Goal: Task Accomplishment & Management: Complete application form

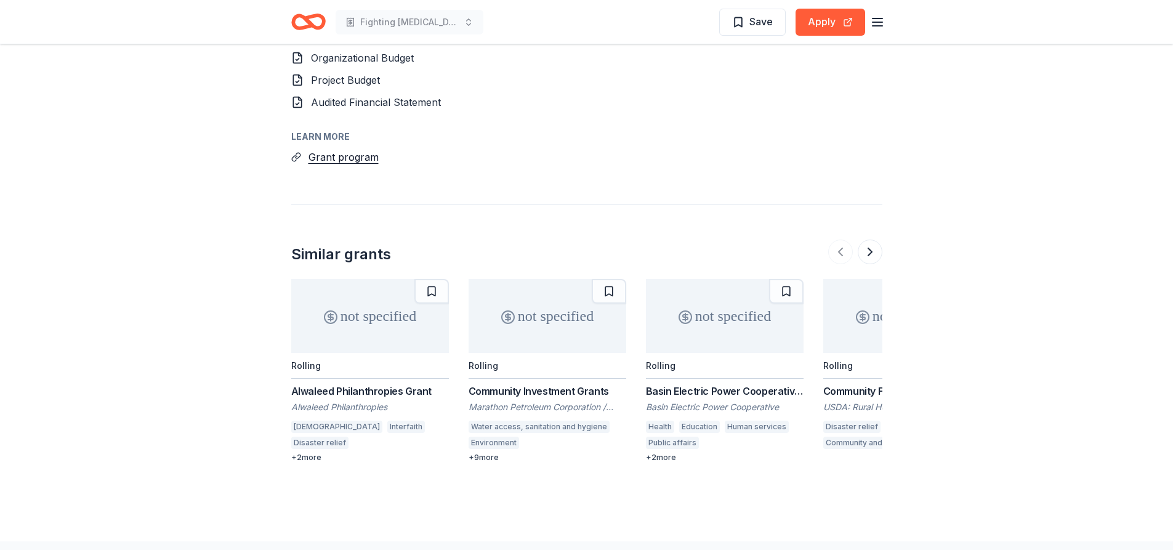
scroll to position [1149, 0]
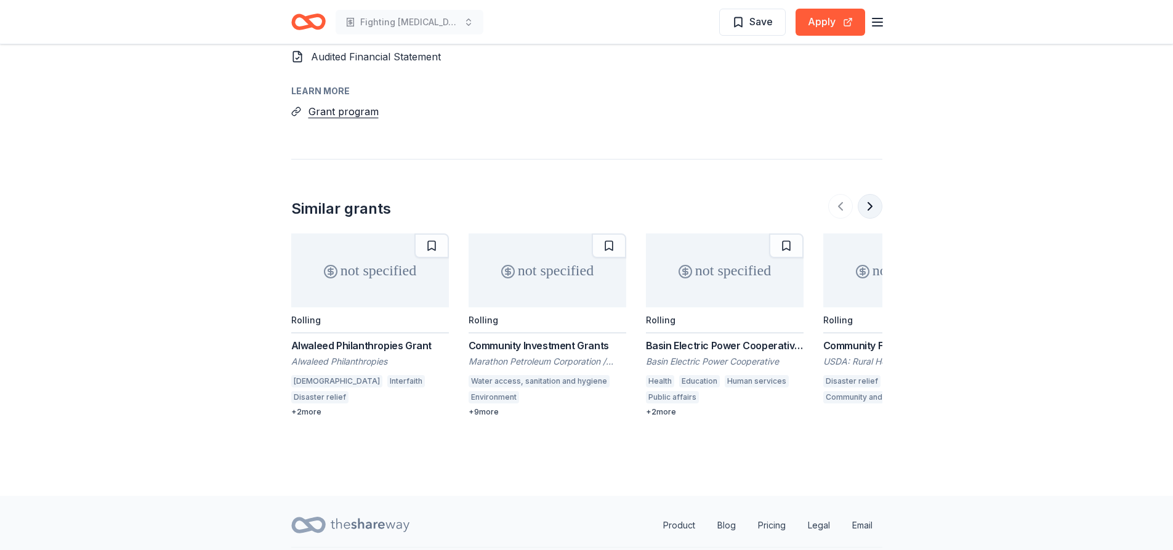
click at [873, 194] on button at bounding box center [869, 206] width 25 height 25
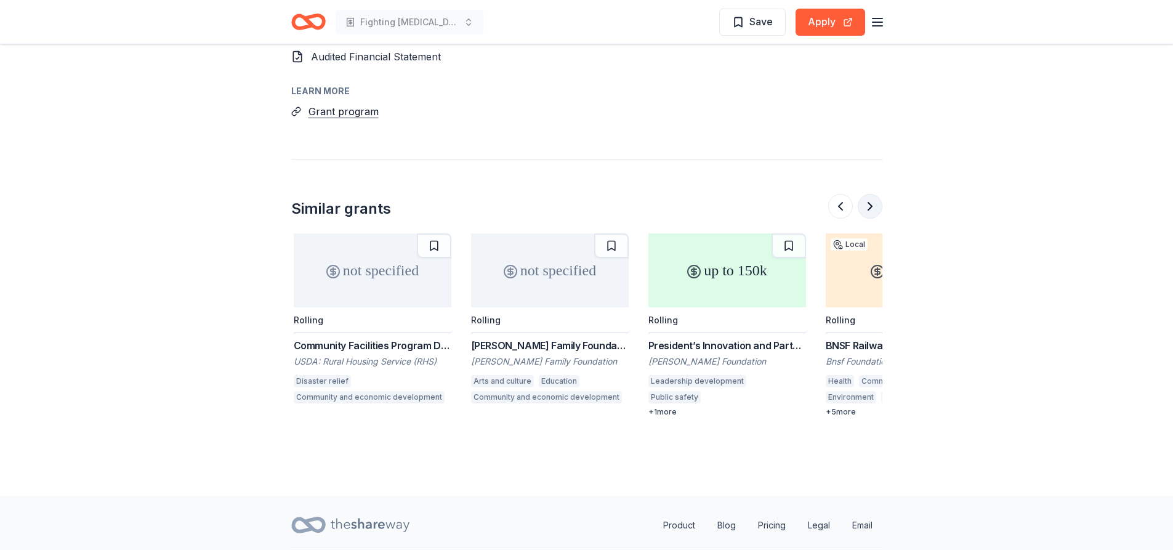
scroll to position [0, 532]
click at [870, 194] on button at bounding box center [869, 206] width 25 height 25
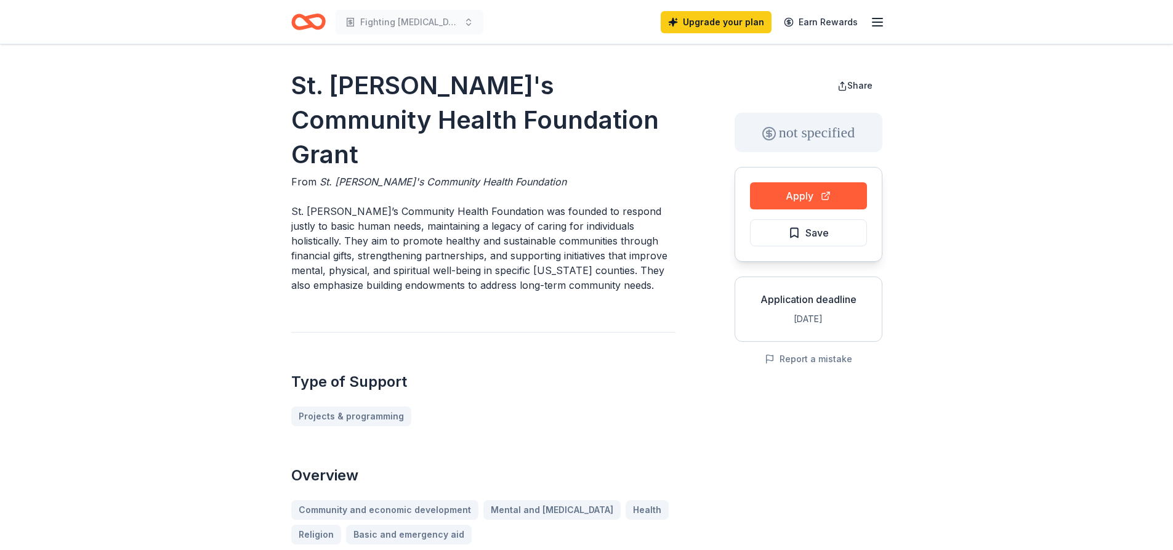
scroll to position [0, 0]
click at [877, 20] on icon "button" at bounding box center [877, 22] width 15 height 15
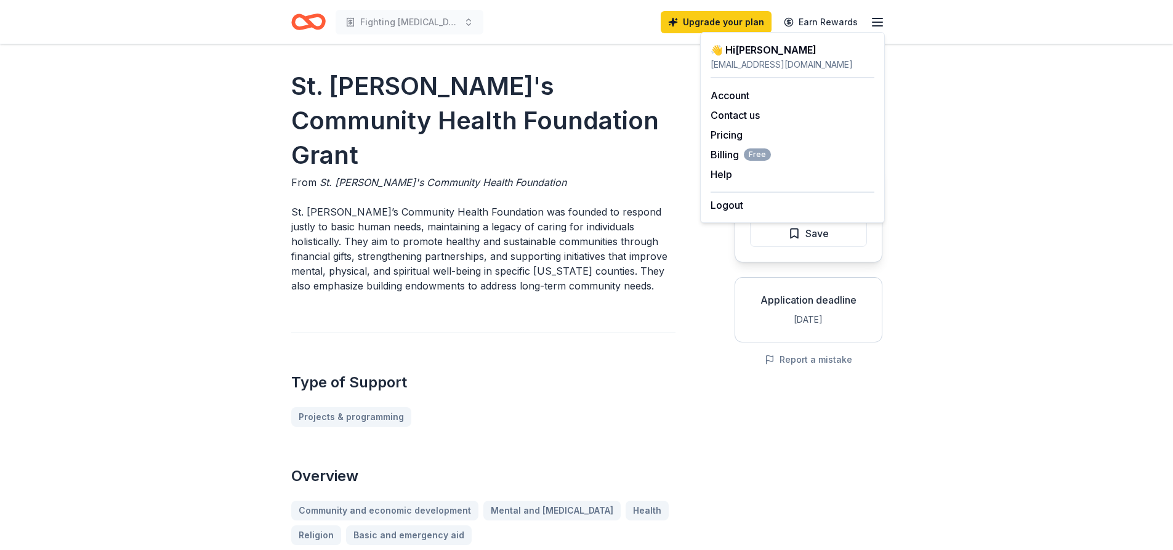
click at [877, 20] on icon "button" at bounding box center [877, 22] width 15 height 15
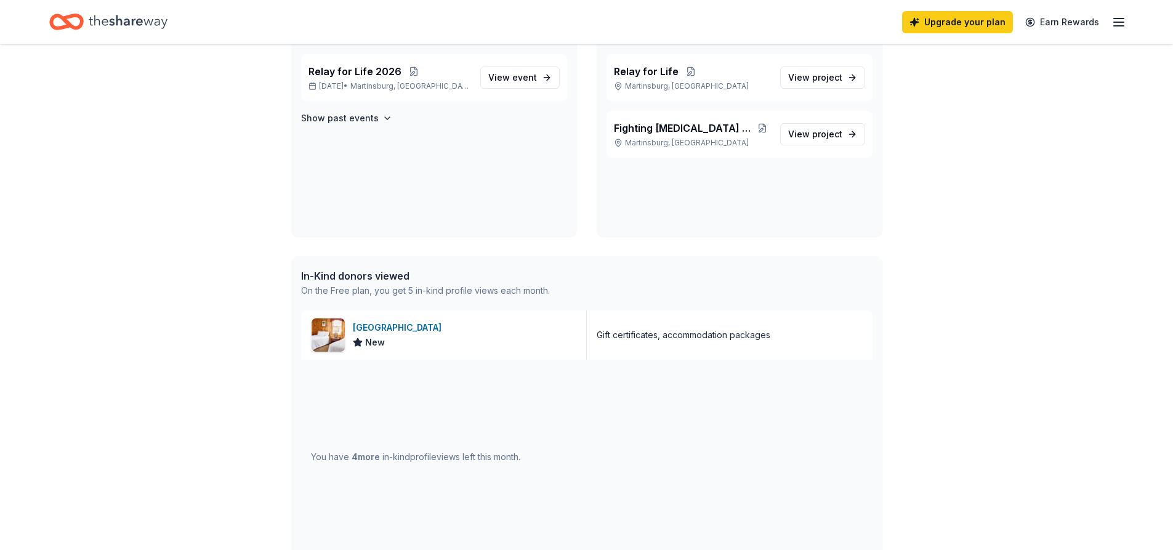
scroll to position [123, 0]
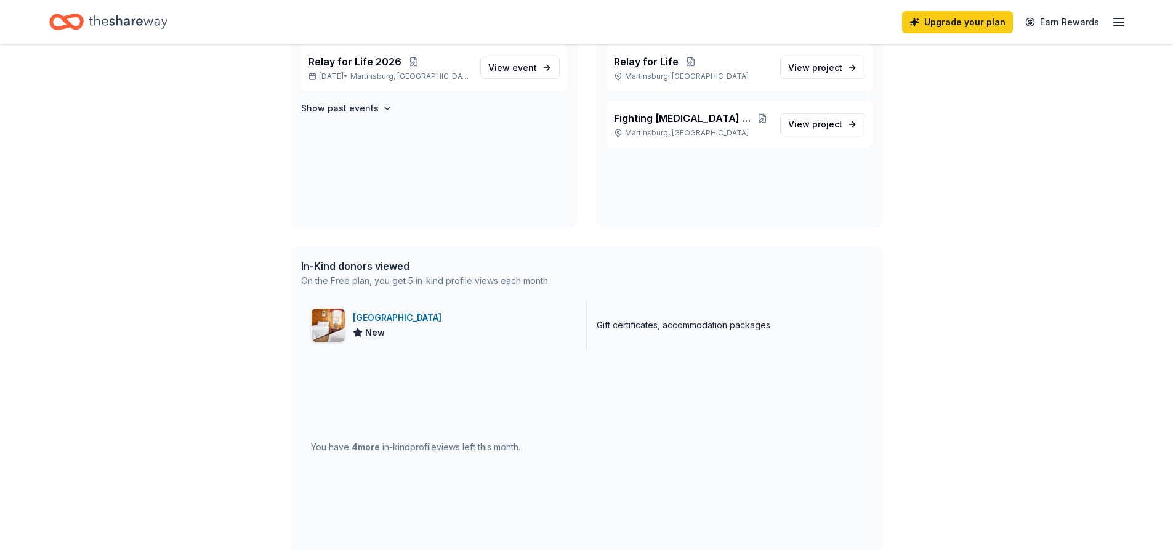
click at [423, 321] on div "[GEOGRAPHIC_DATA]" at bounding box center [400, 317] width 94 height 15
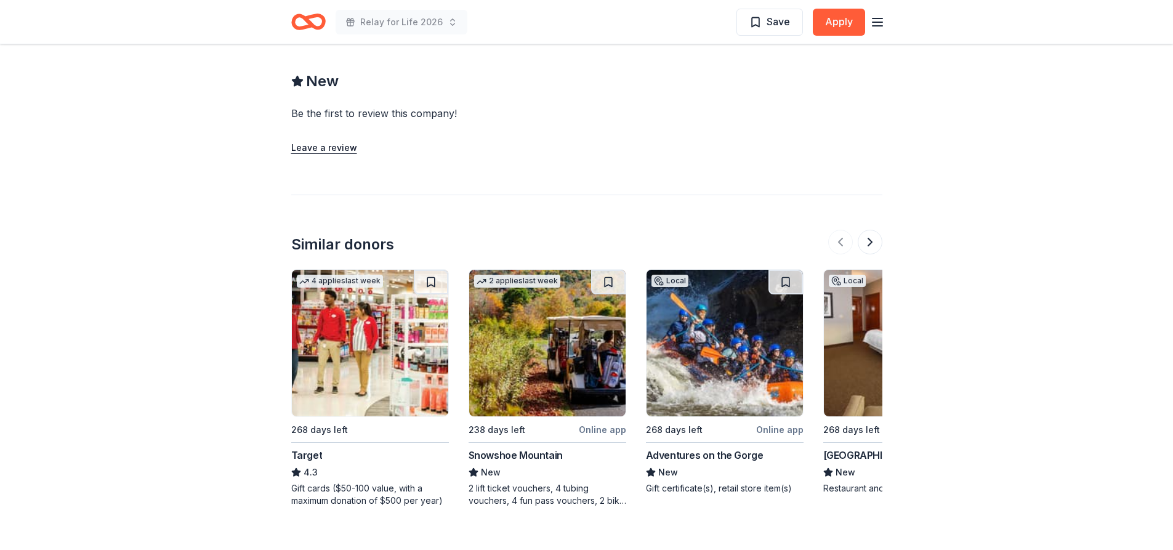
scroll to position [1108, 0]
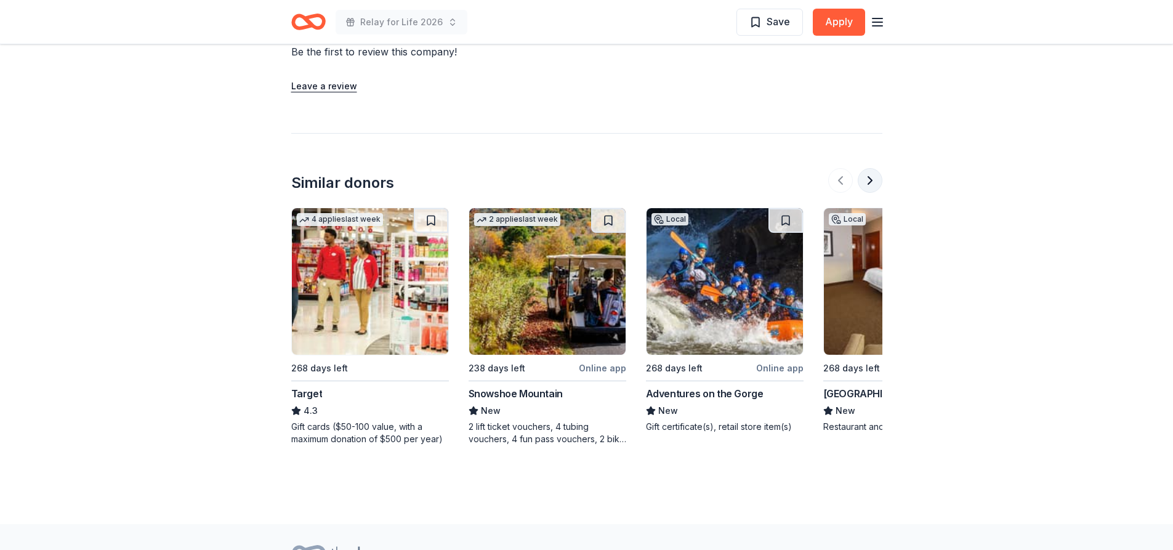
click at [877, 169] on button at bounding box center [869, 180] width 25 height 25
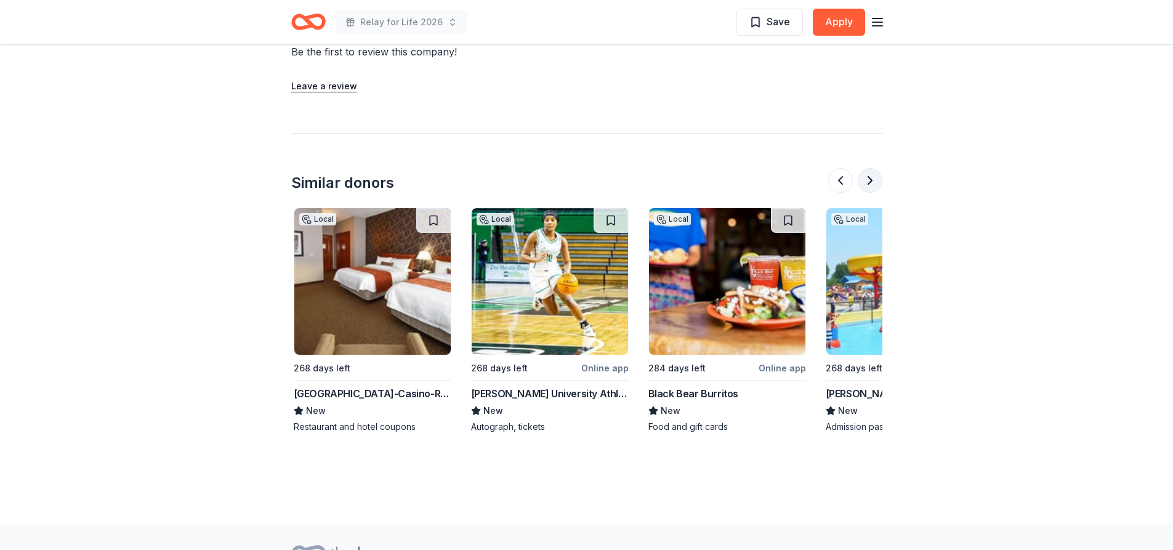
scroll to position [0, 532]
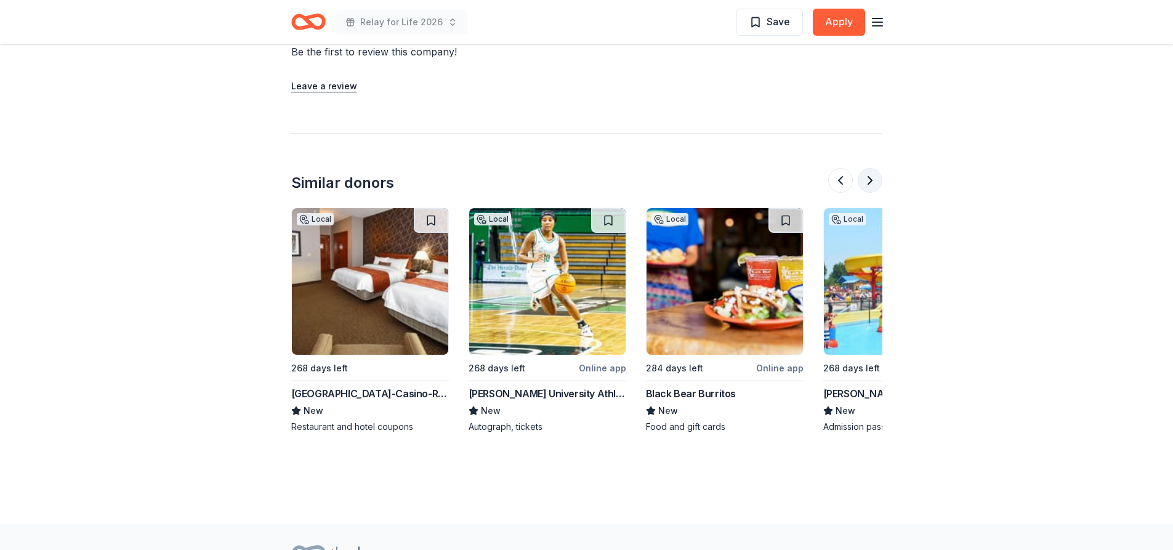
click at [877, 169] on button at bounding box center [869, 180] width 25 height 25
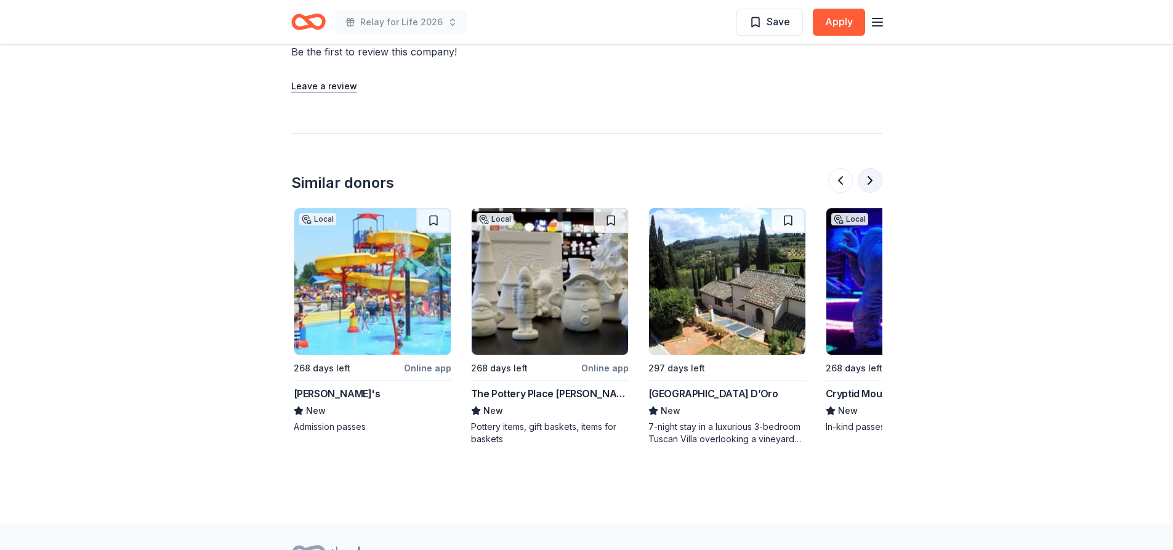
scroll to position [0, 1064]
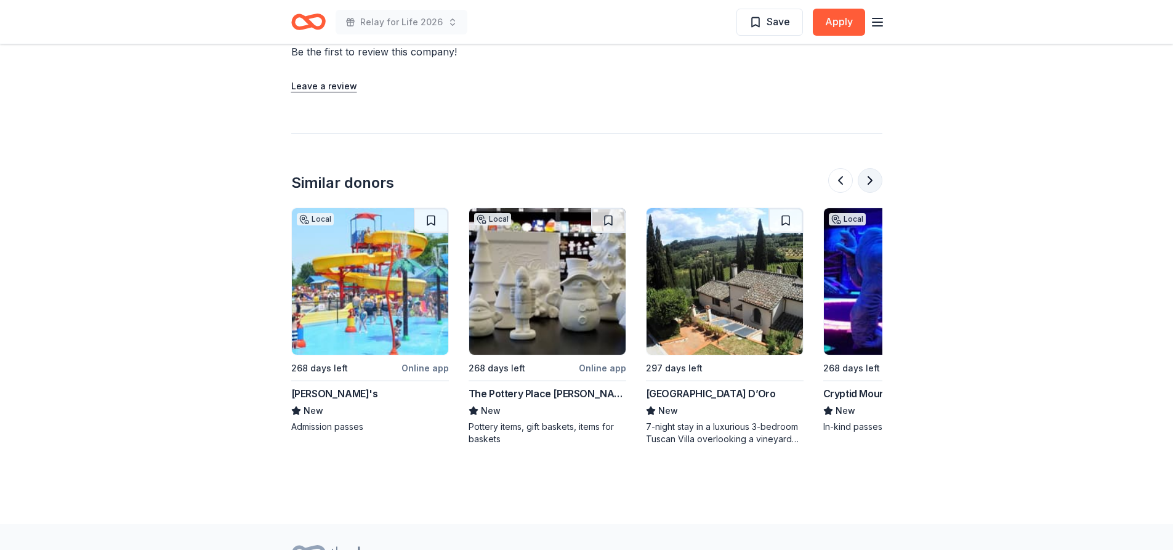
click at [877, 169] on button at bounding box center [869, 180] width 25 height 25
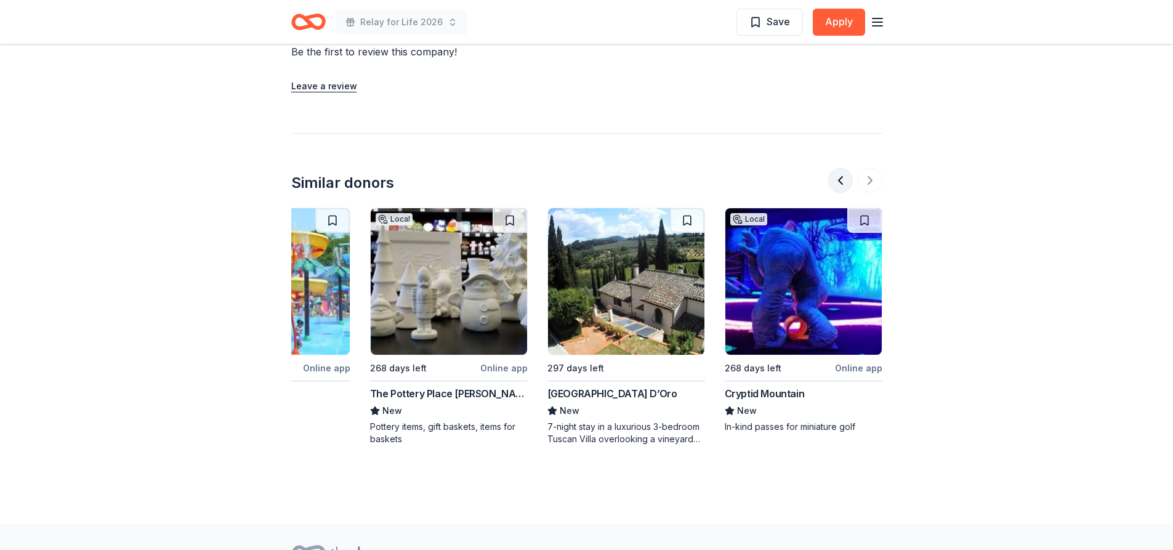
click at [838, 168] on button at bounding box center [840, 180] width 25 height 25
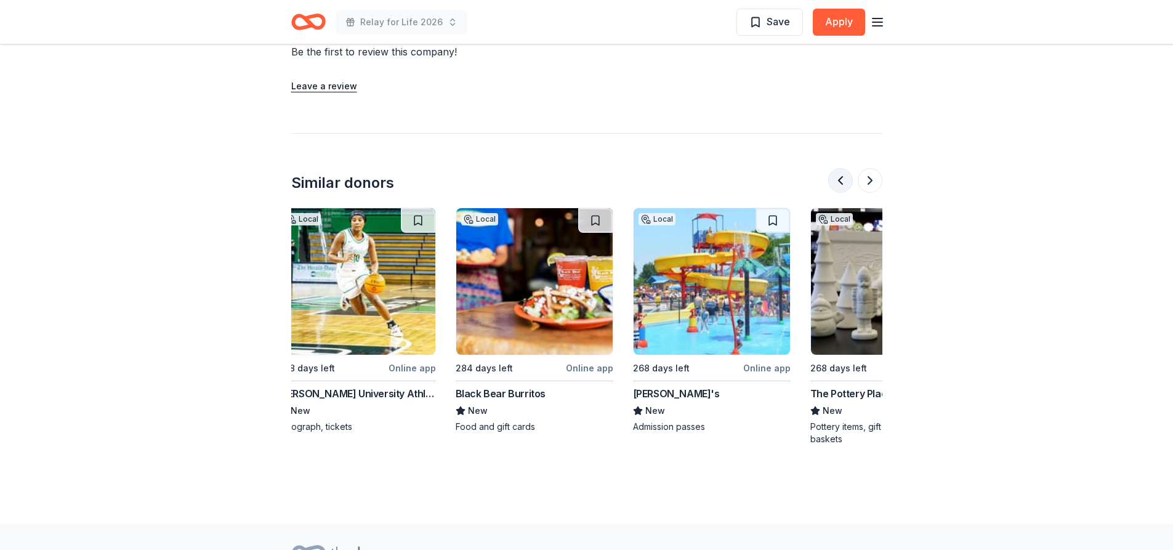
scroll to position [0, 709]
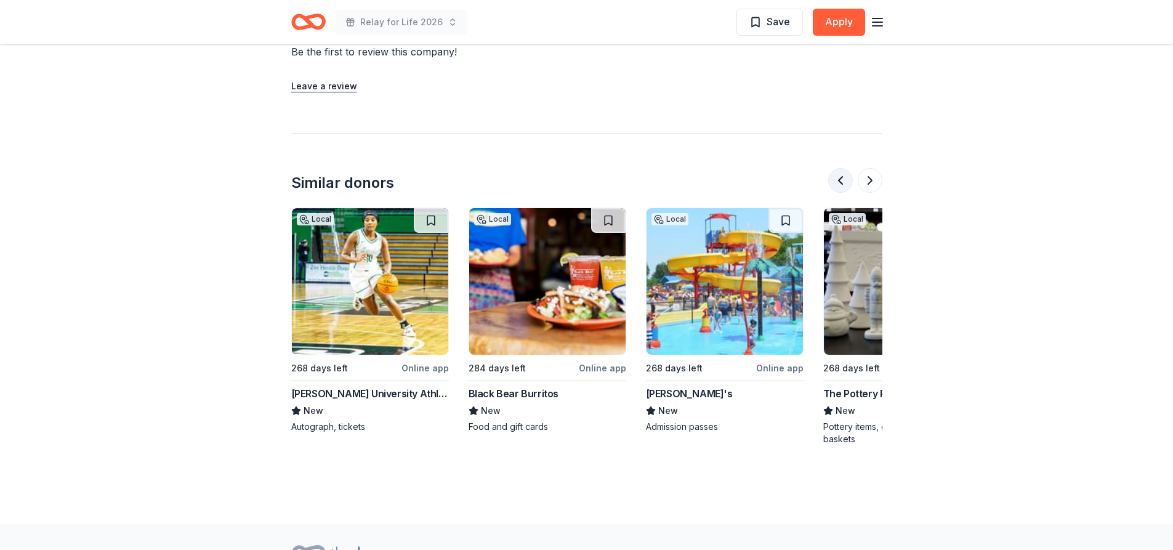
click at [838, 168] on button at bounding box center [840, 180] width 25 height 25
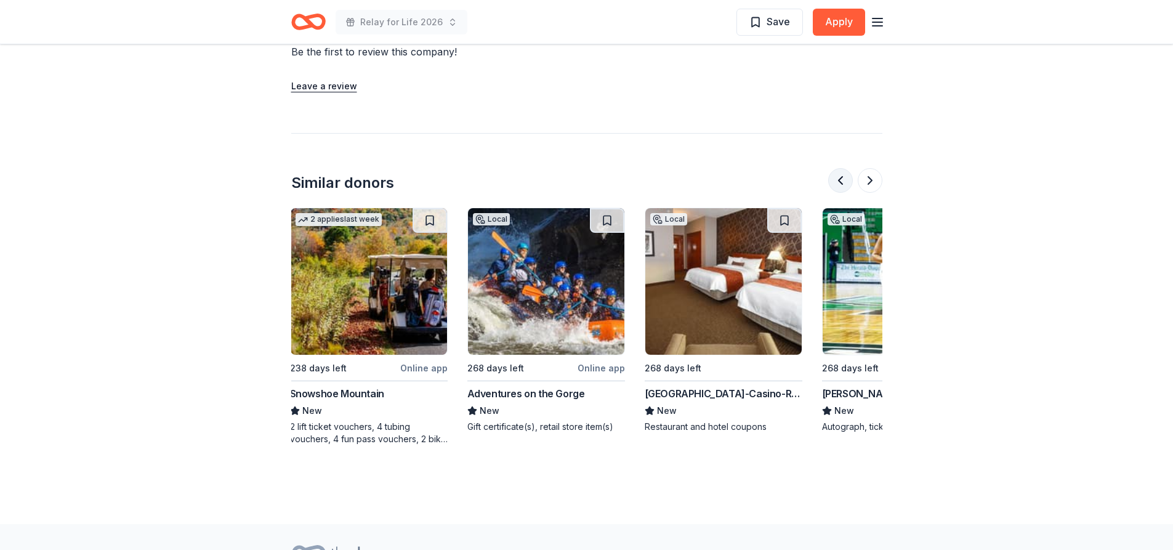
scroll to position [0, 177]
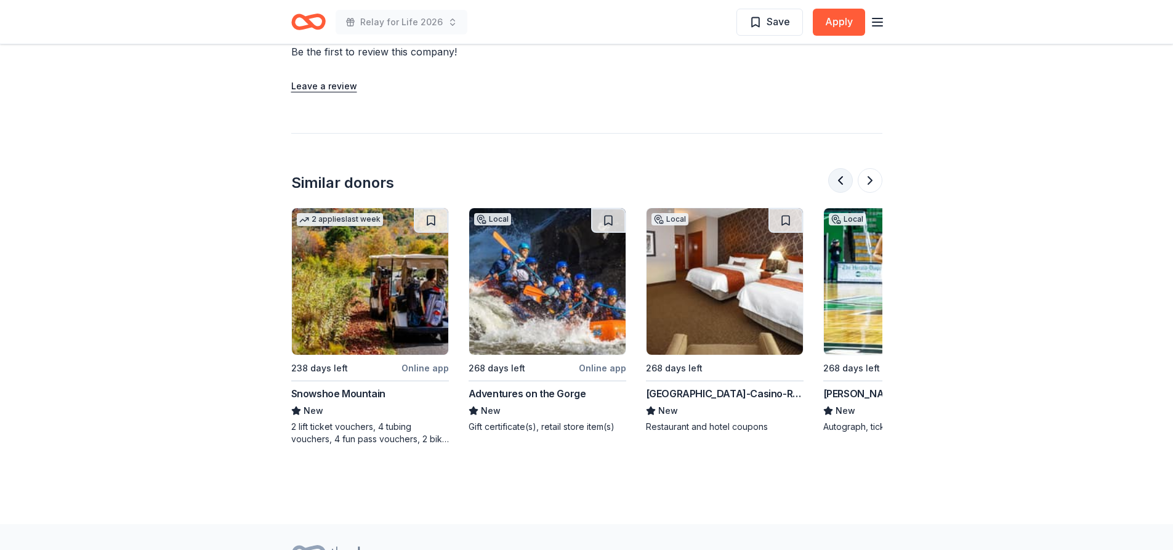
click at [838, 168] on button at bounding box center [840, 180] width 25 height 25
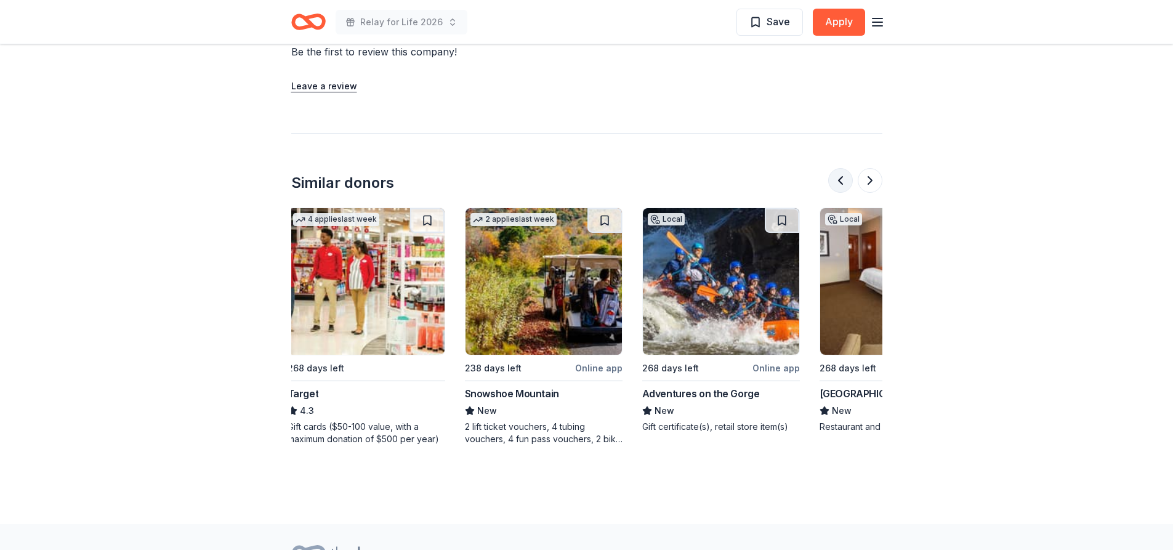
scroll to position [0, 0]
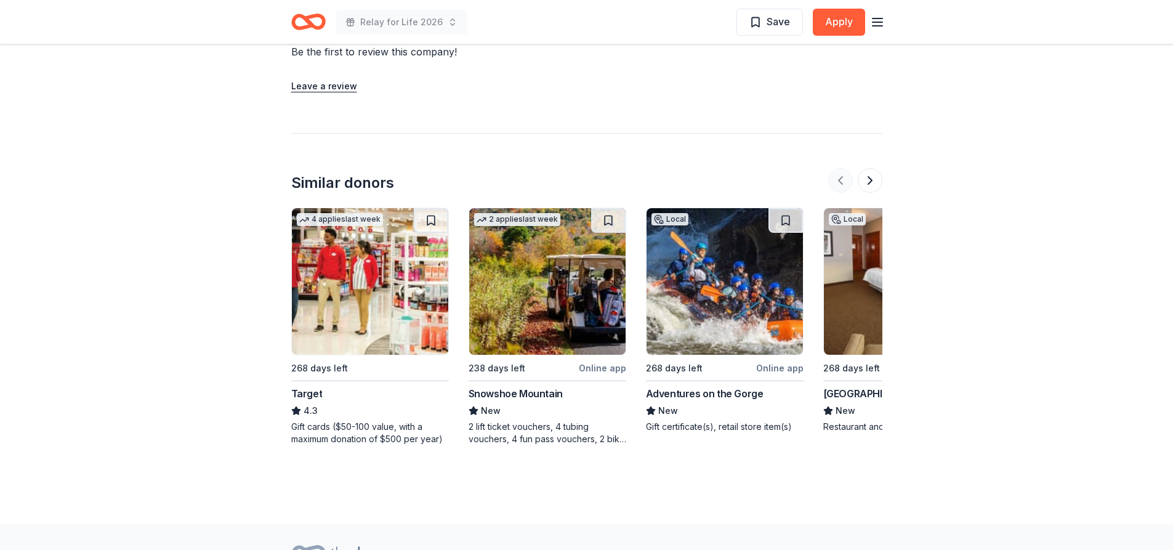
click at [838, 168] on div at bounding box center [855, 180] width 54 height 25
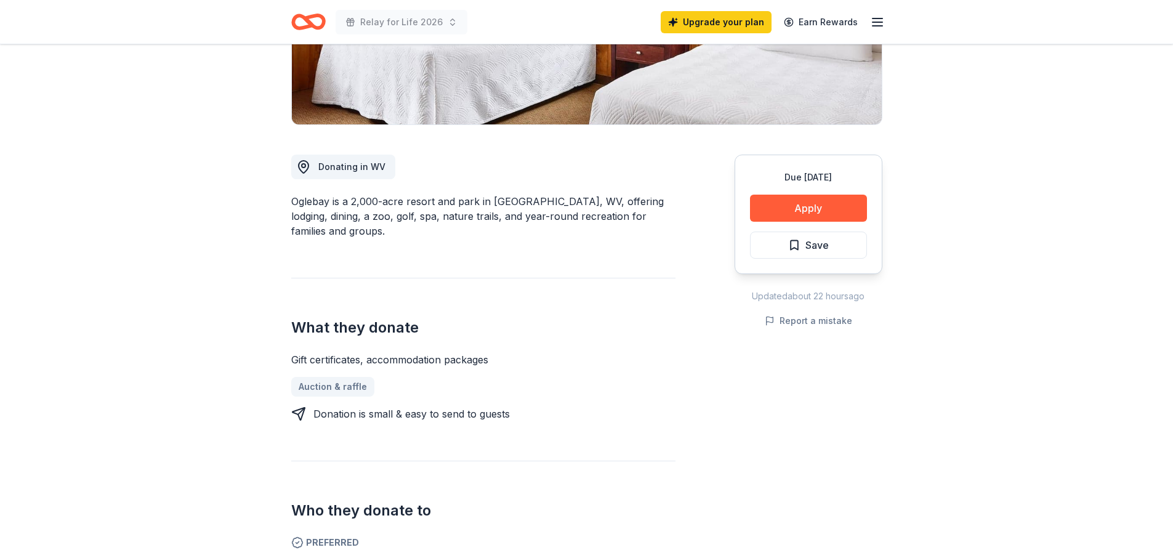
scroll to position [246, 0]
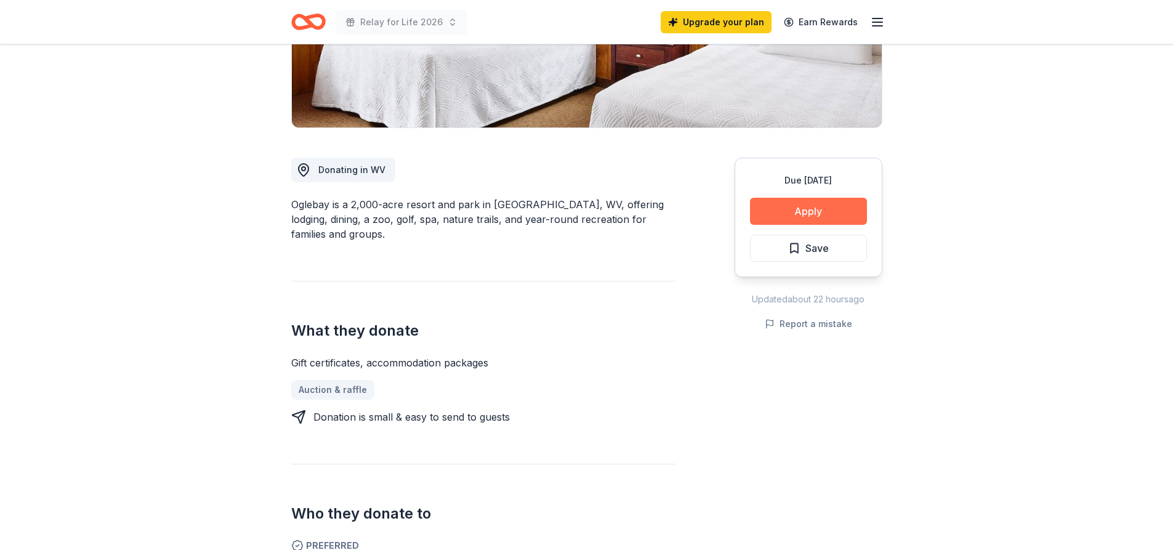
click at [822, 206] on button "Apply" at bounding box center [808, 211] width 117 height 27
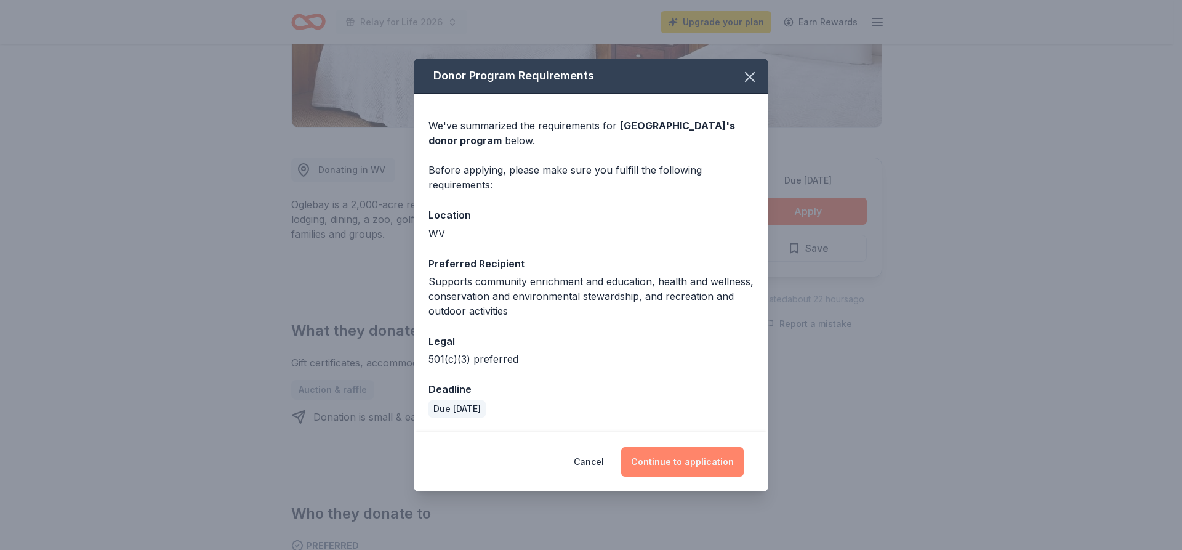
click at [675, 457] on button "Continue to application" at bounding box center [682, 462] width 122 height 30
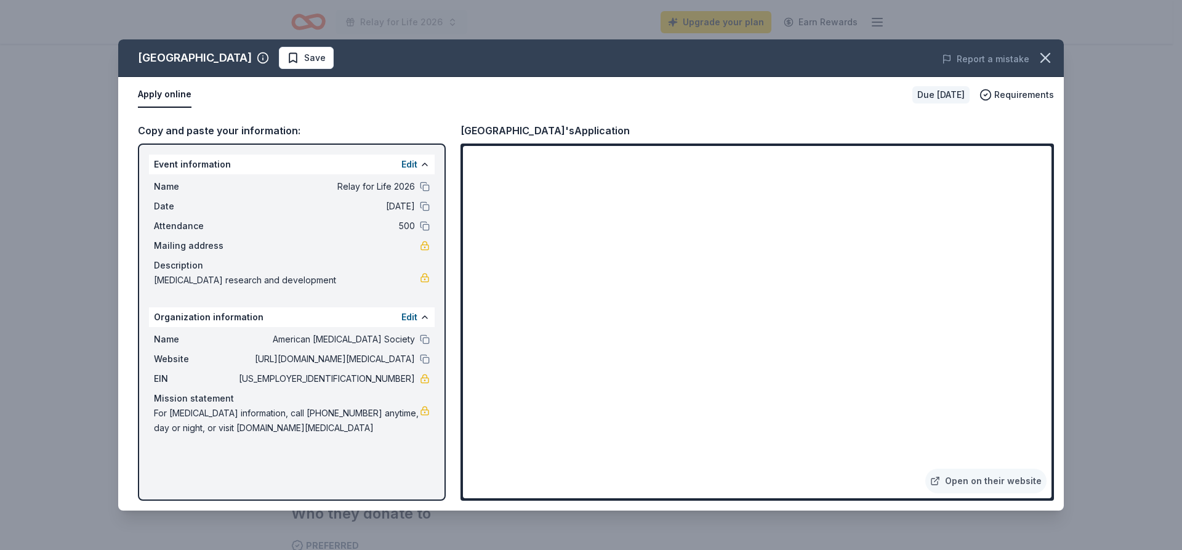
drag, startPoint x: 514, startPoint y: 44, endPoint x: 585, endPoint y: 100, distance: 90.8
click at [585, 100] on div "Oglebay Park Resort Save Report a mistake Apply online Due in 268 days Requirem…" at bounding box center [590, 274] width 945 height 471
click at [1046, 54] on icon "button" at bounding box center [1045, 57] width 17 height 17
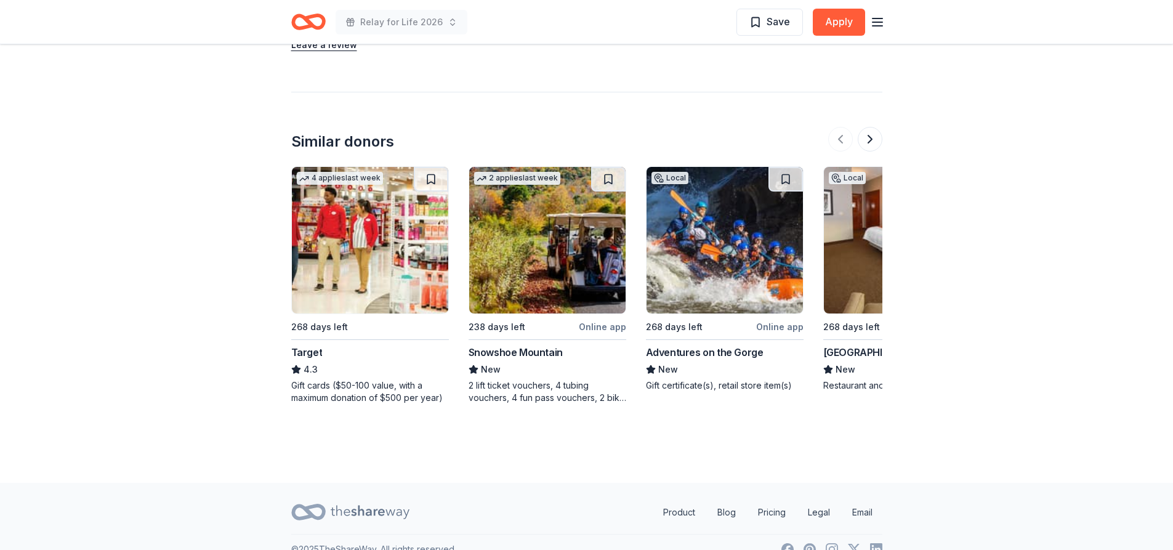
scroll to position [1156, 0]
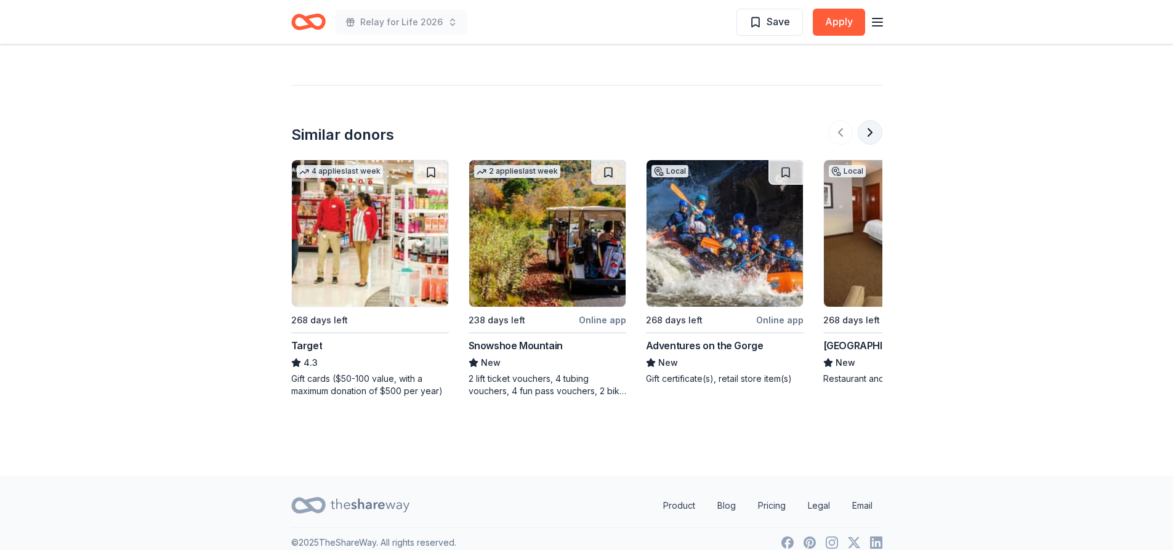
click at [874, 120] on button at bounding box center [869, 132] width 25 height 25
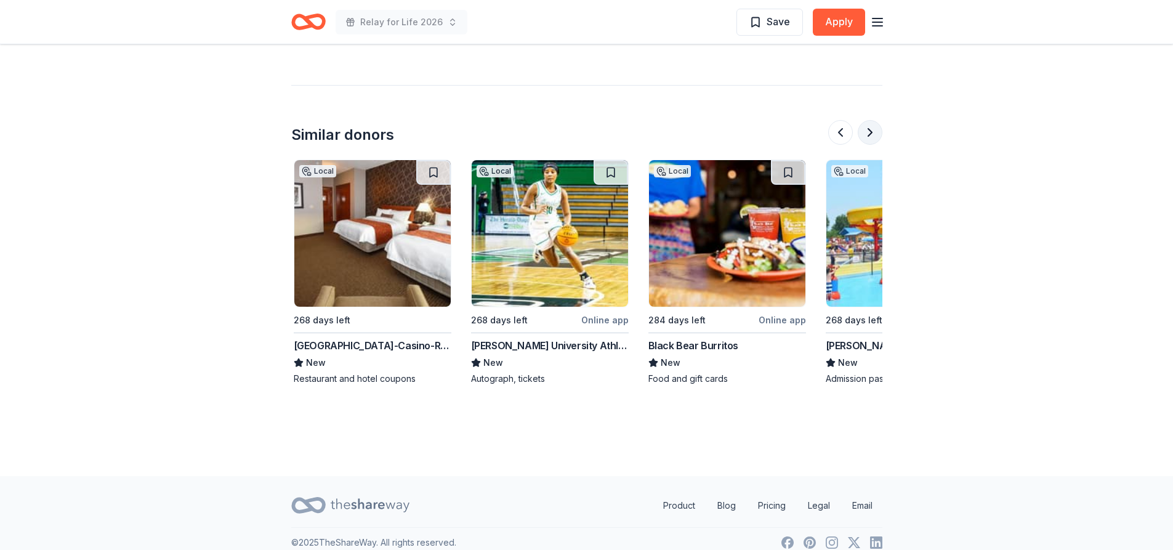
scroll to position [0, 532]
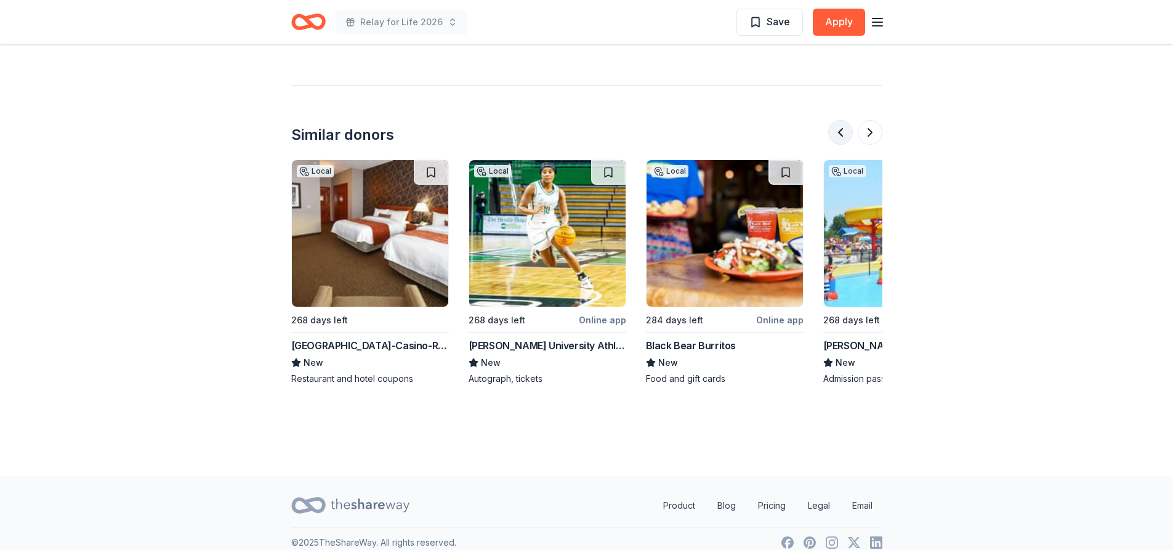
click at [840, 120] on button at bounding box center [840, 132] width 25 height 25
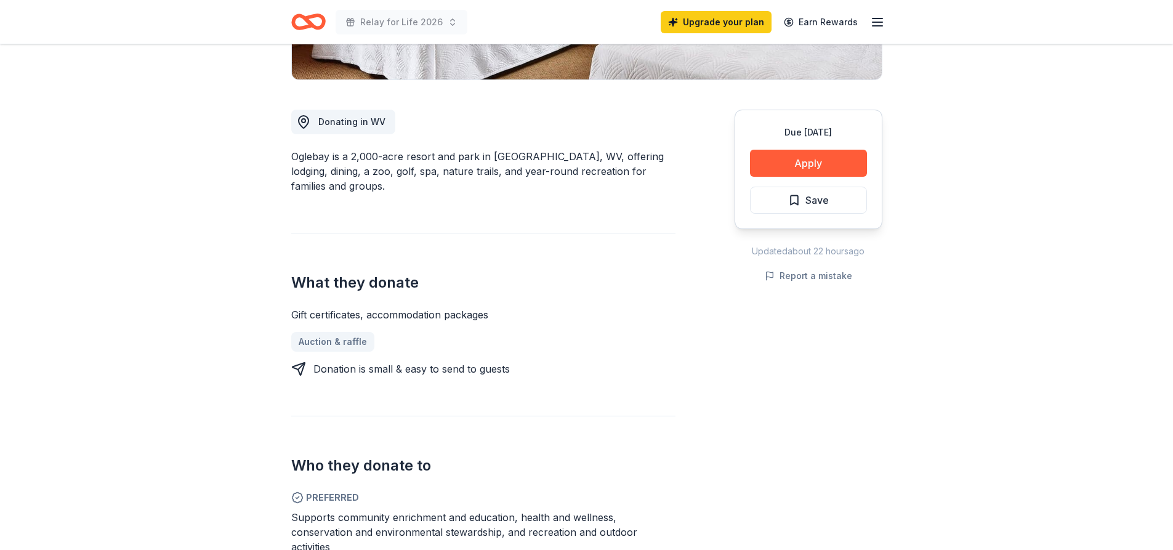
scroll to position [356, 0]
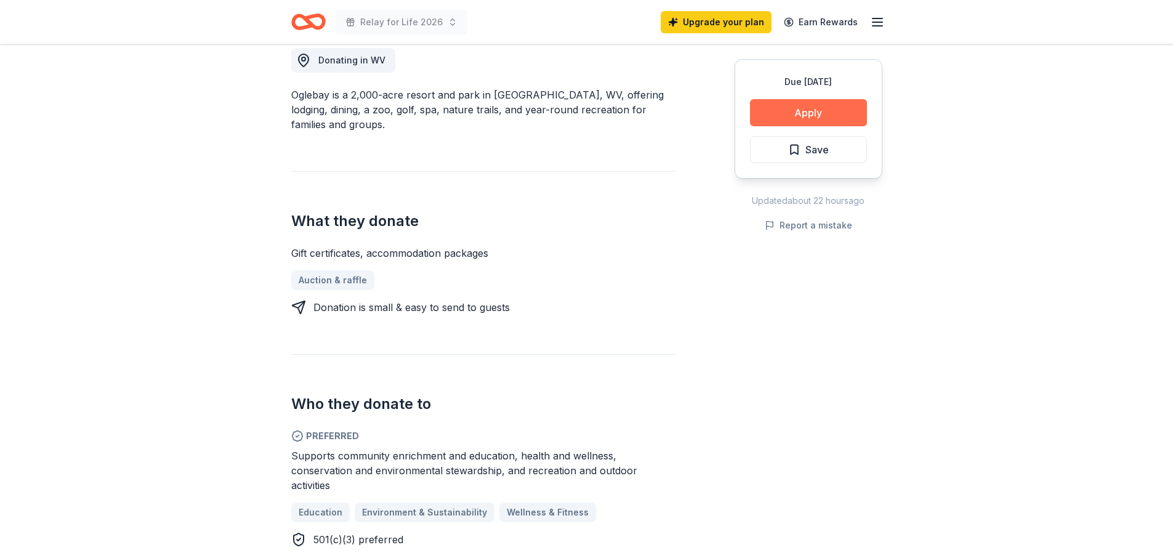
click at [842, 106] on button "Apply" at bounding box center [808, 112] width 117 height 27
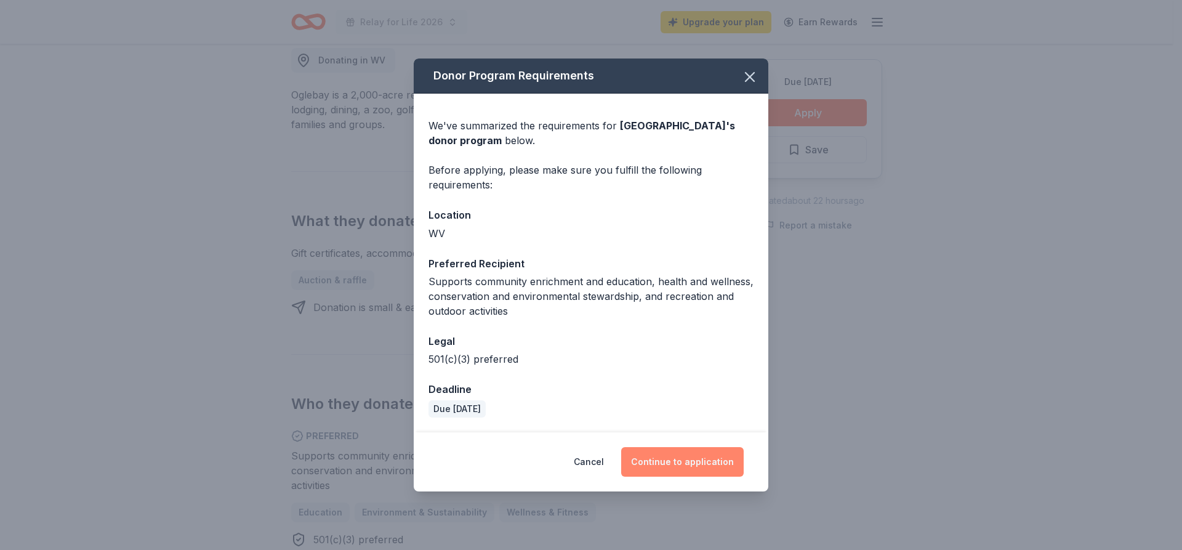
click at [698, 466] on button "Continue to application" at bounding box center [682, 462] width 122 height 30
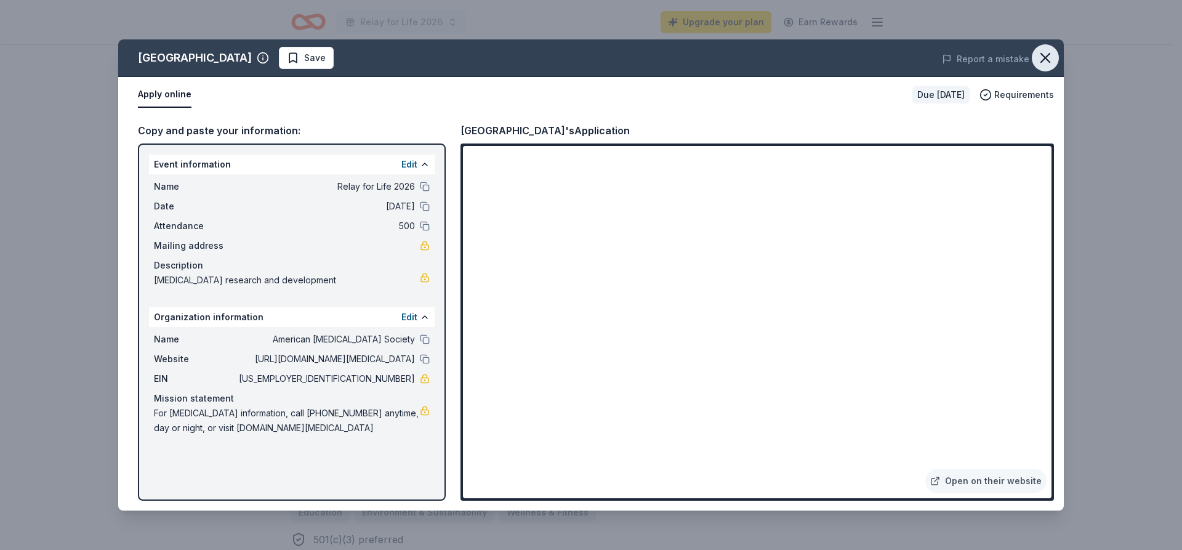
click at [1045, 61] on icon "button" at bounding box center [1045, 57] width 17 height 17
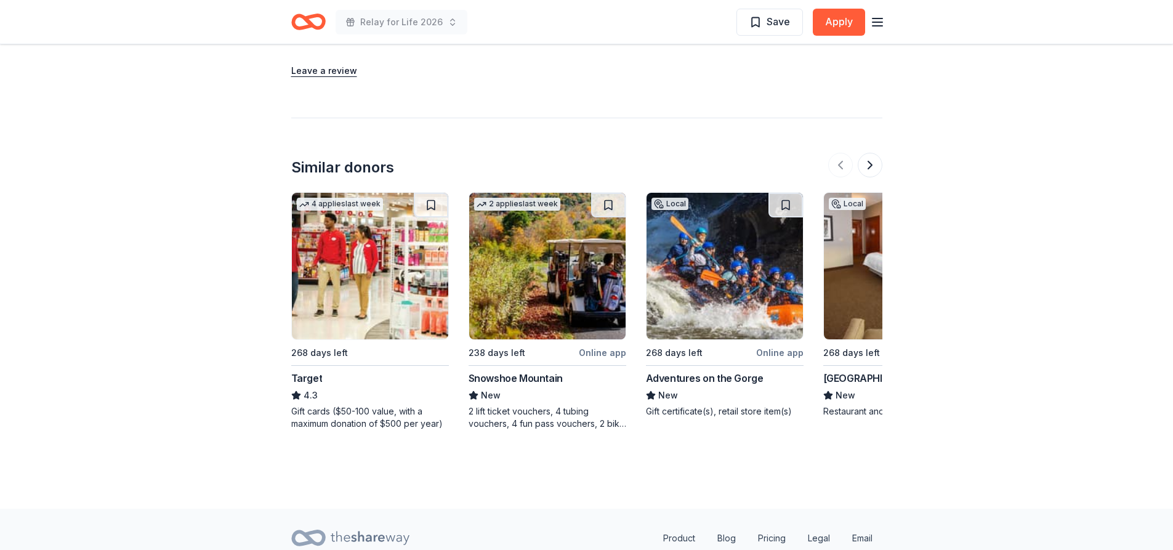
scroll to position [1156, 0]
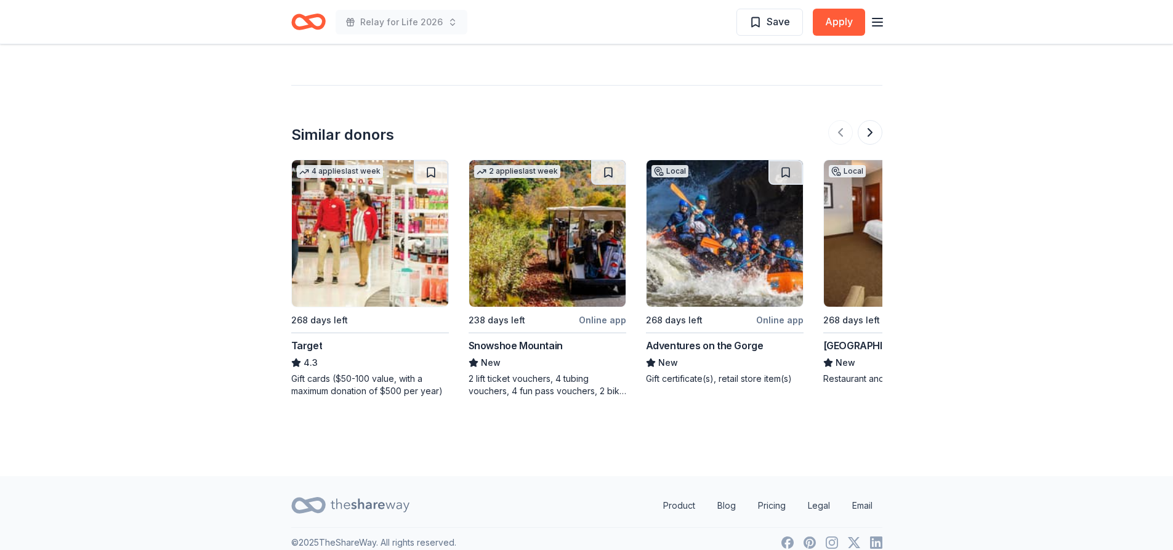
click at [698, 259] on img at bounding box center [724, 233] width 156 height 147
click at [522, 214] on img at bounding box center [547, 233] width 156 height 147
click at [870, 124] on button at bounding box center [869, 132] width 25 height 25
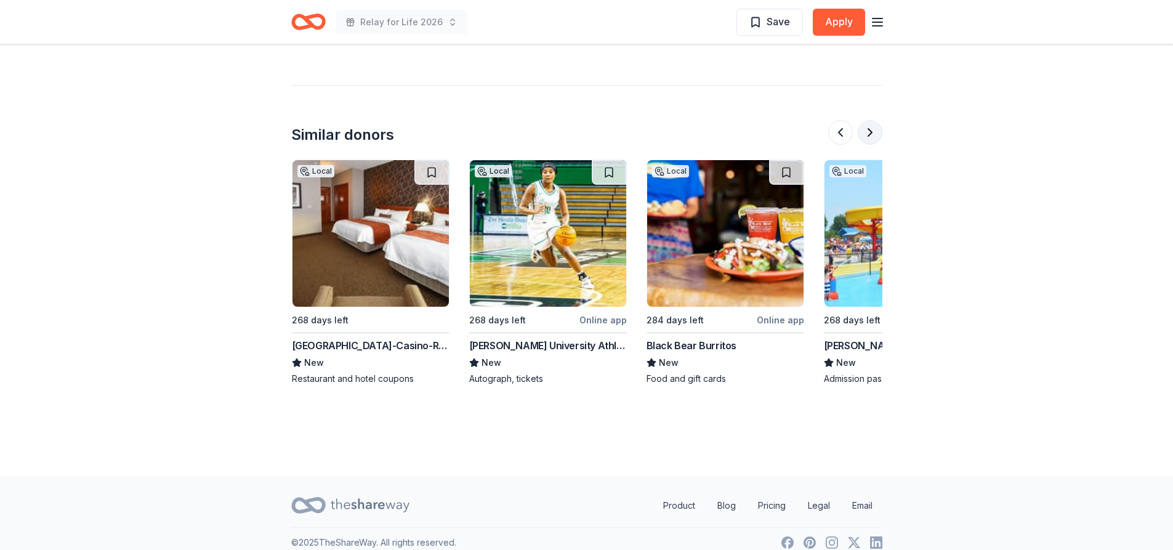
scroll to position [0, 532]
click at [870, 124] on button at bounding box center [869, 132] width 25 height 25
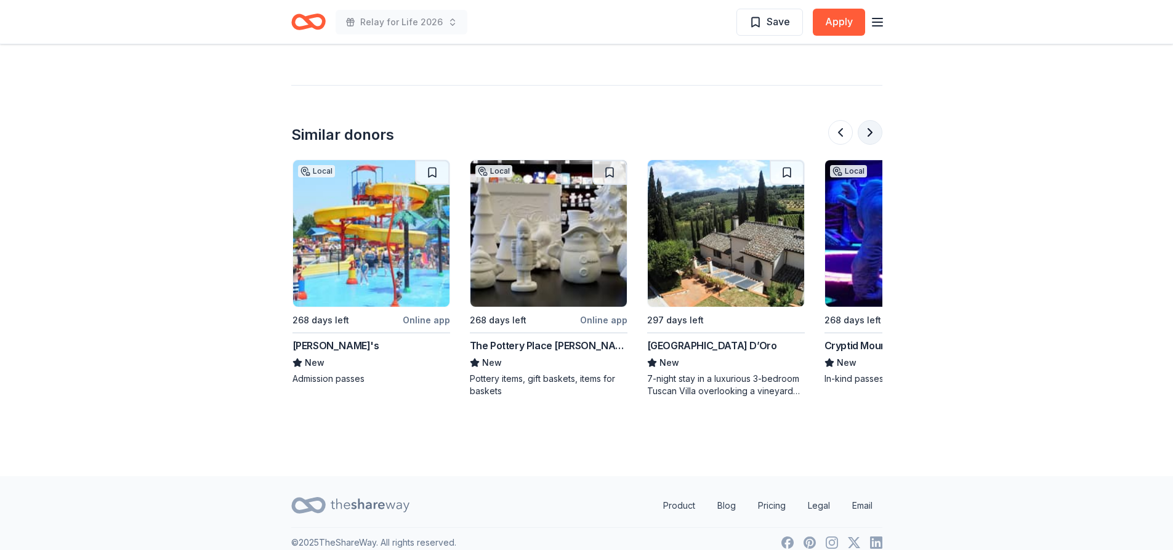
scroll to position [0, 1064]
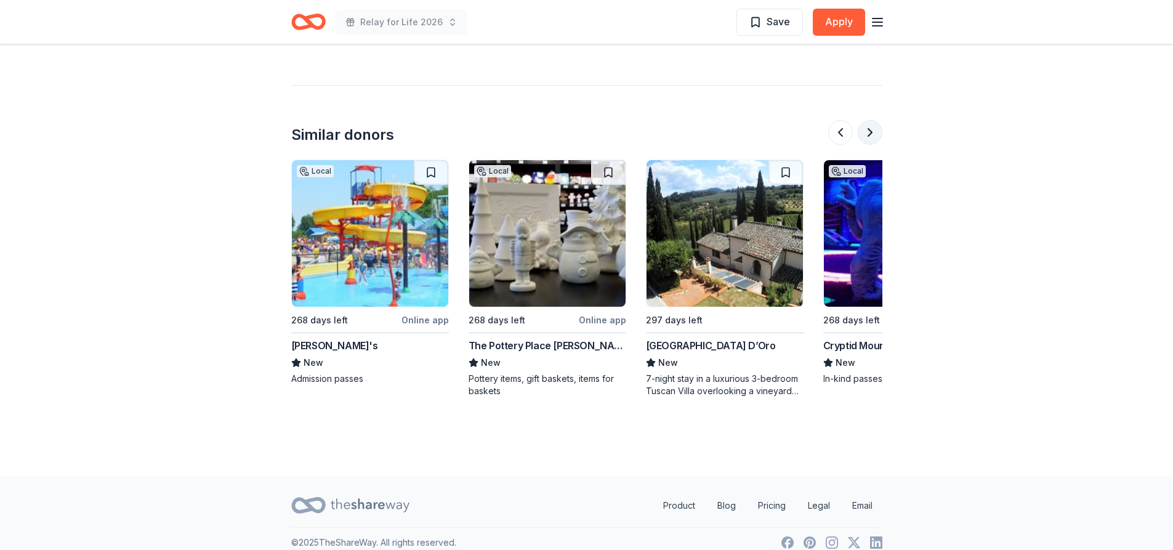
click at [870, 124] on button at bounding box center [869, 132] width 25 height 25
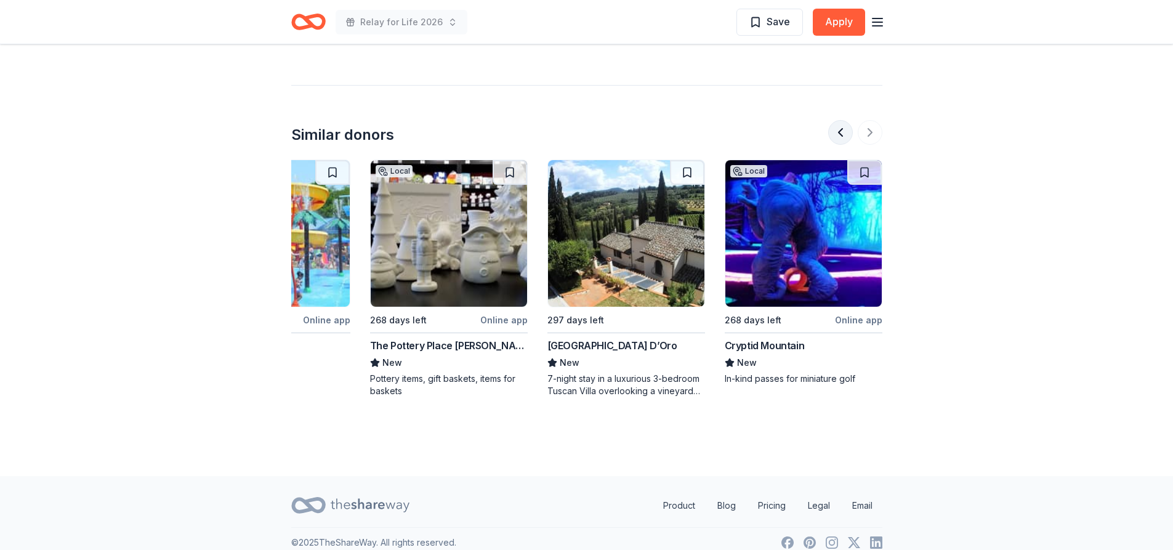
click at [838, 120] on button at bounding box center [840, 132] width 25 height 25
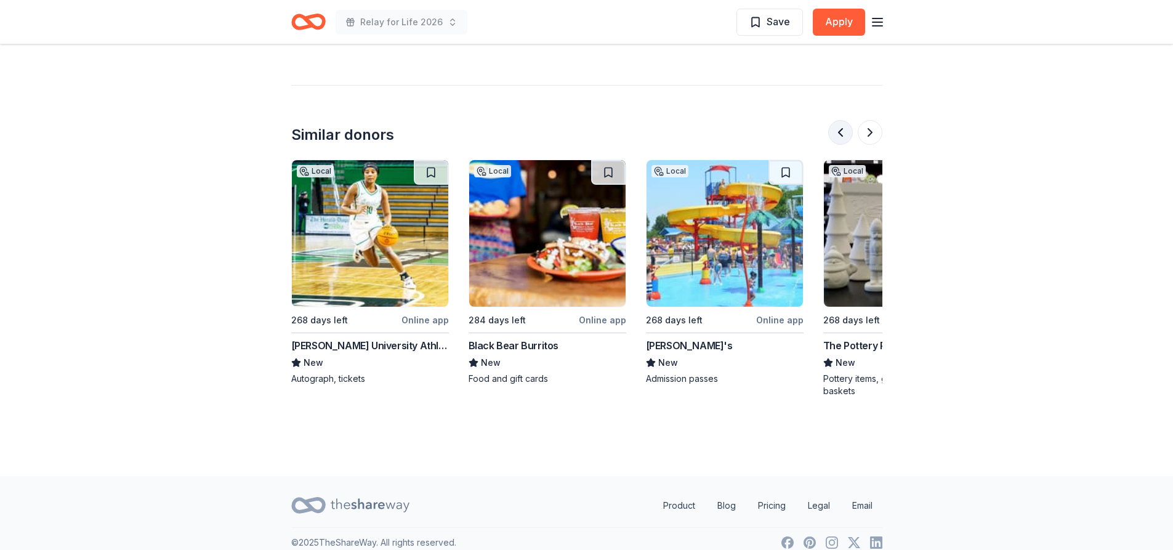
click at [838, 120] on button at bounding box center [840, 132] width 25 height 25
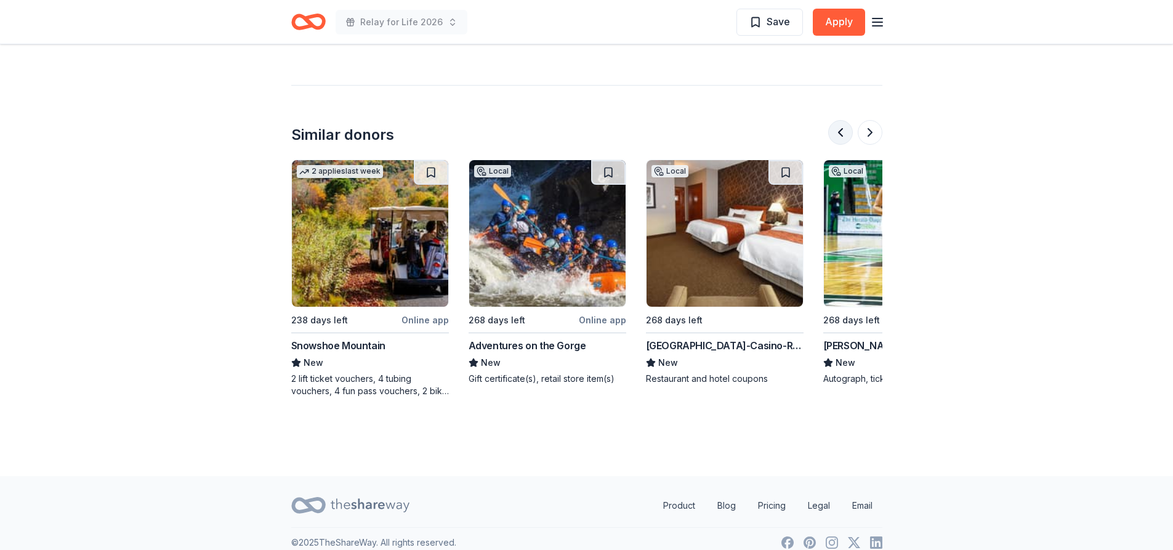
click at [838, 120] on button at bounding box center [840, 132] width 25 height 25
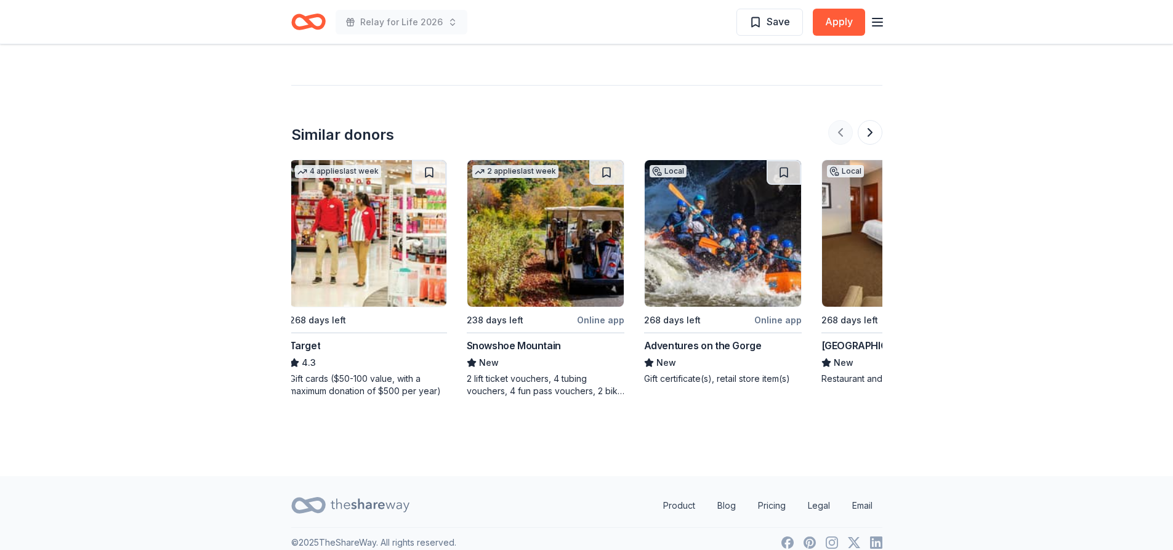
scroll to position [0, 0]
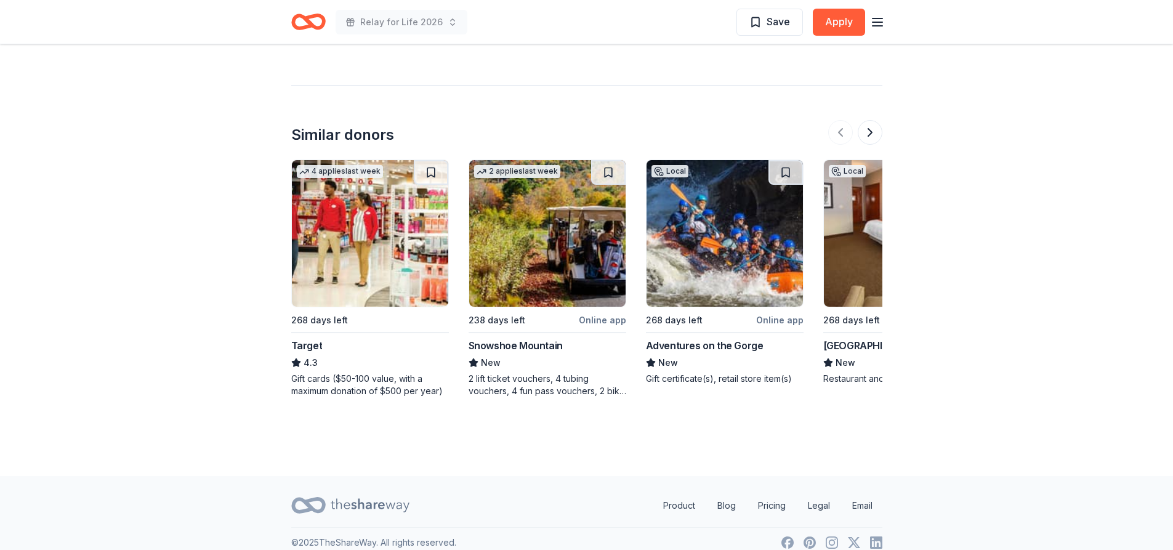
click at [342, 251] on img at bounding box center [370, 233] width 156 height 147
click at [868, 120] on button at bounding box center [869, 132] width 25 height 25
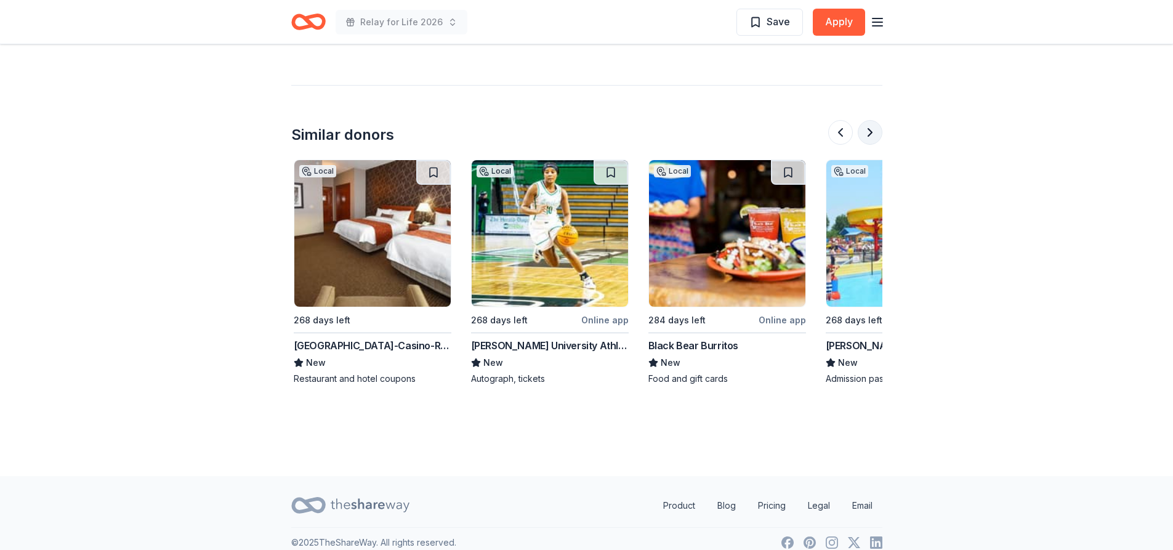
scroll to position [0, 532]
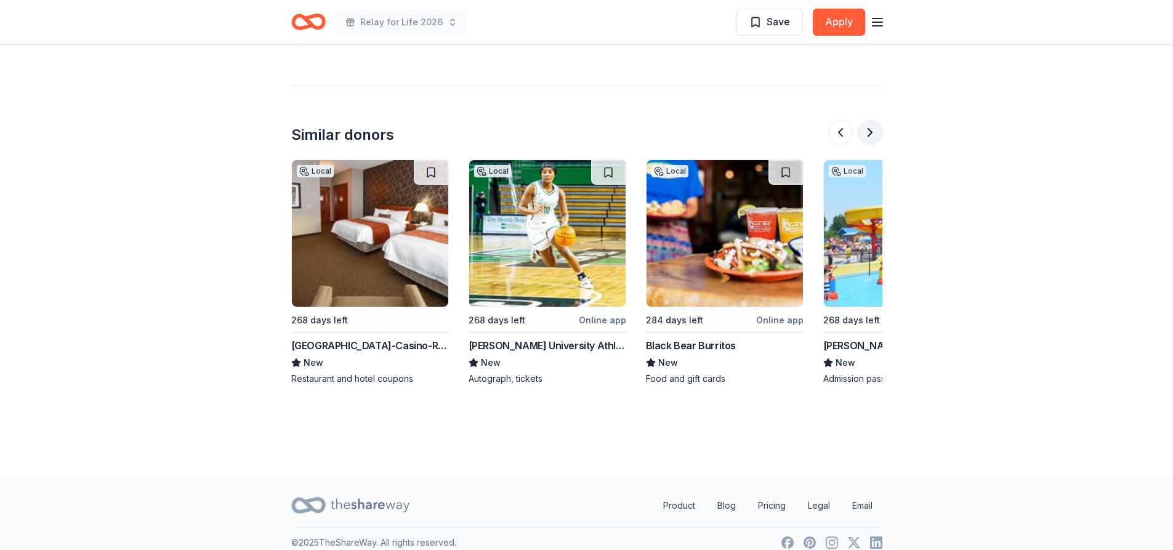
click at [868, 120] on button at bounding box center [869, 132] width 25 height 25
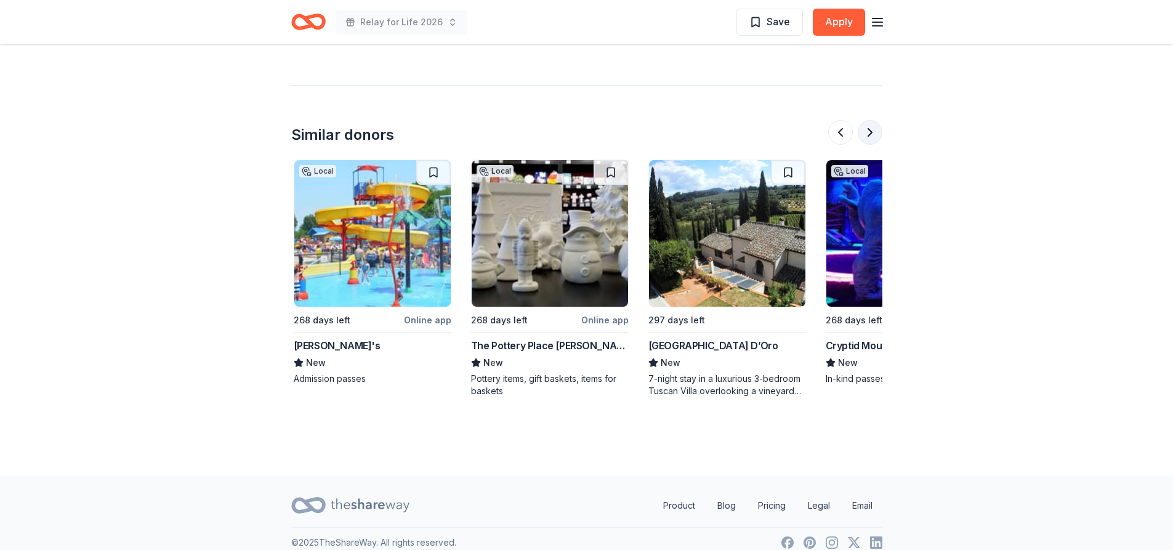
scroll to position [0, 1064]
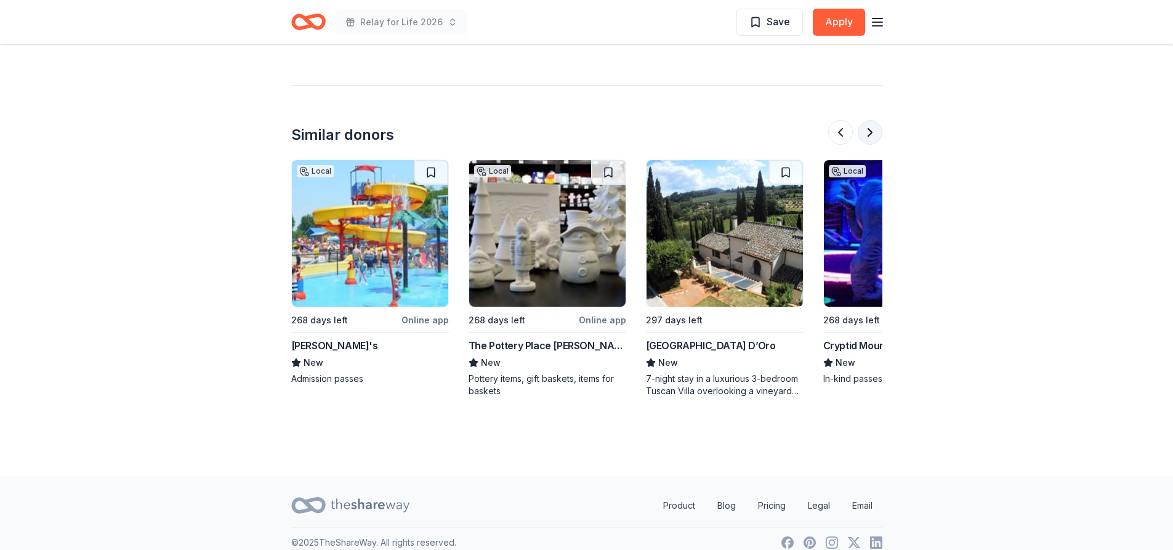
click at [868, 120] on button at bounding box center [869, 132] width 25 height 25
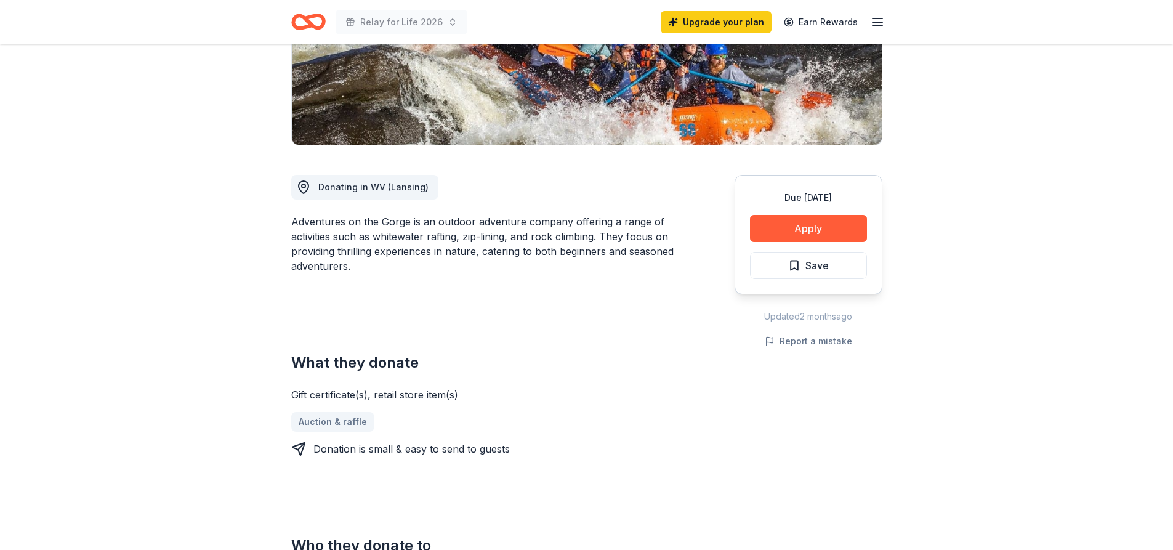
scroll to position [246, 0]
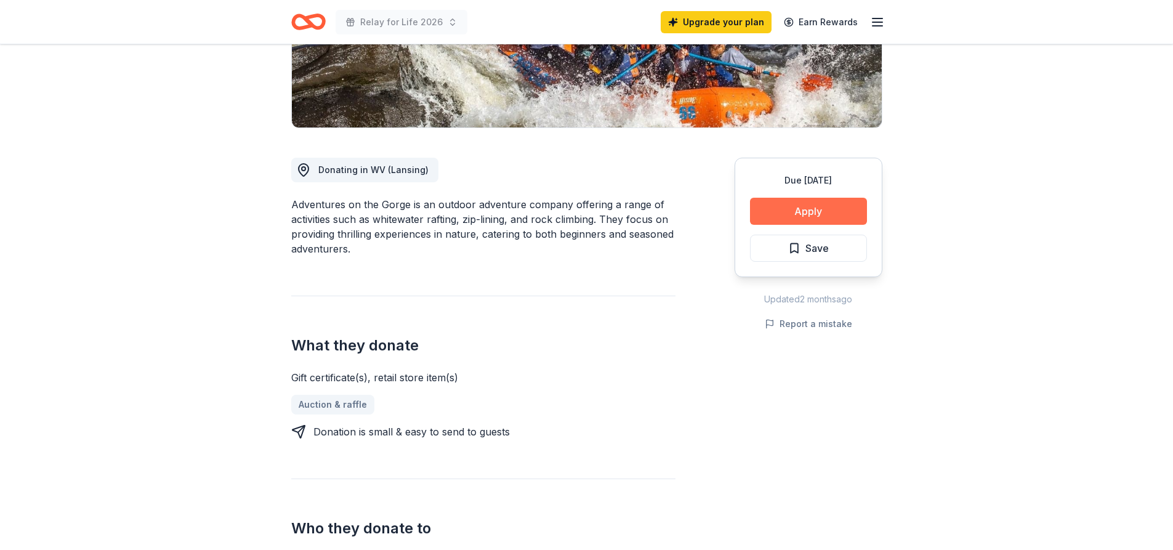
click at [801, 206] on button "Apply" at bounding box center [808, 211] width 117 height 27
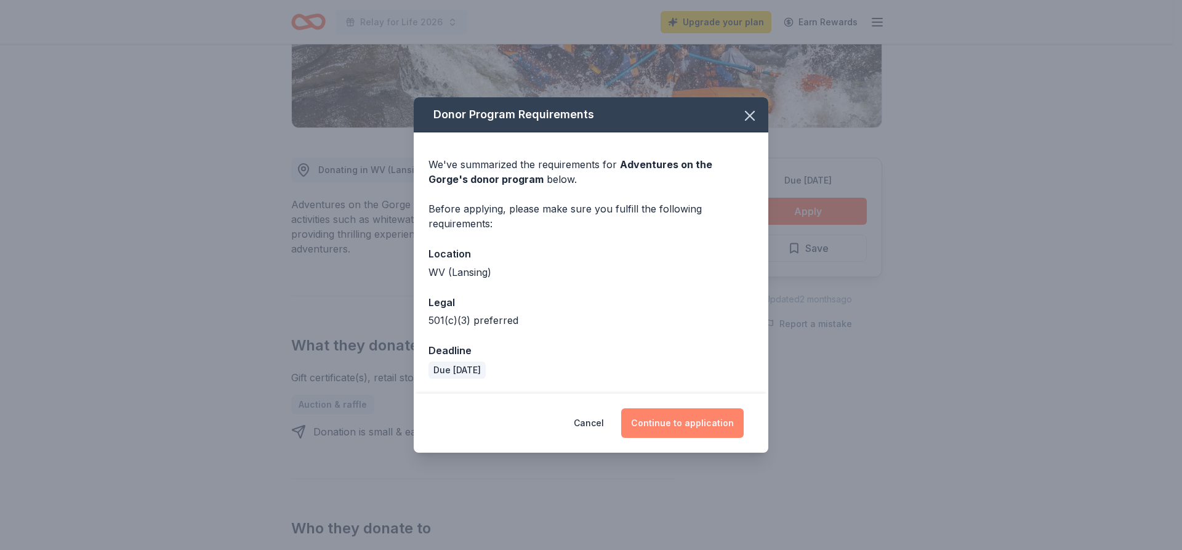
click at [694, 418] on button "Continue to application" at bounding box center [682, 423] width 122 height 30
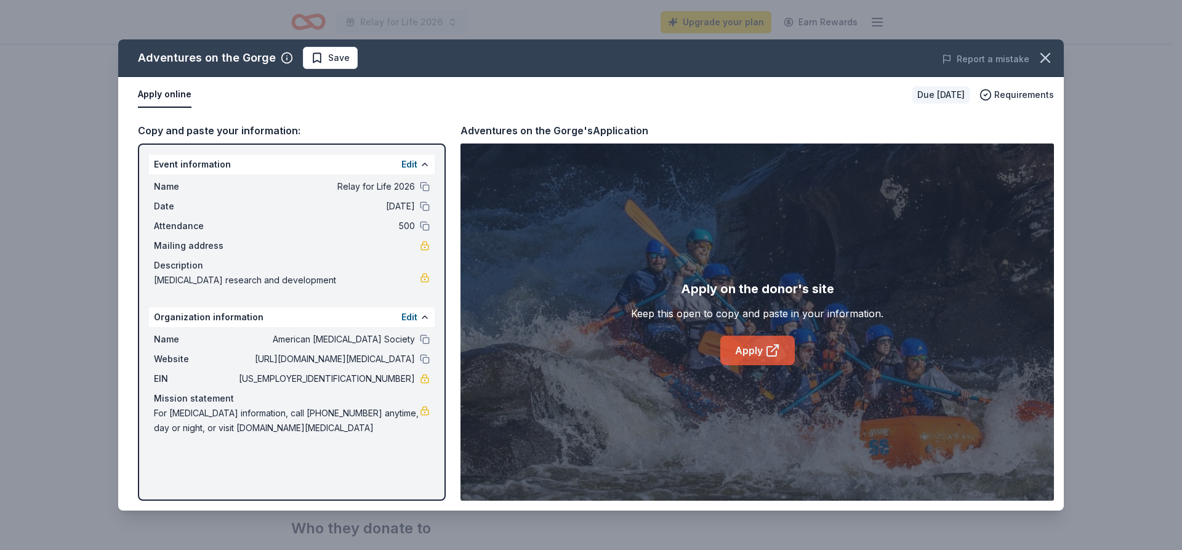
click at [750, 350] on link "Apply" at bounding box center [757, 350] width 74 height 30
click at [1045, 57] on icon "button" at bounding box center [1045, 58] width 9 height 9
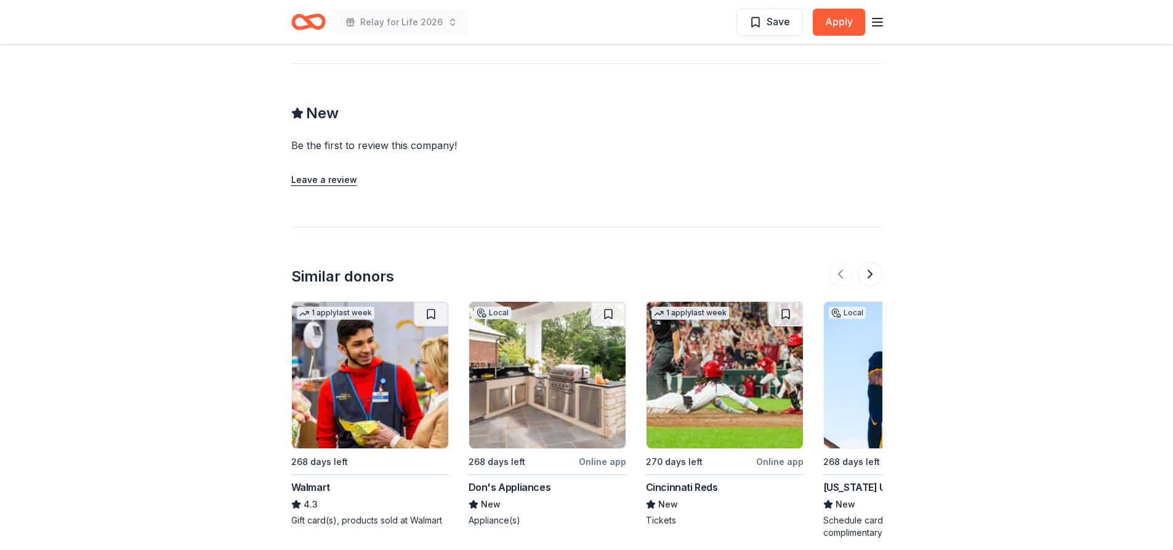
scroll to position [985, 0]
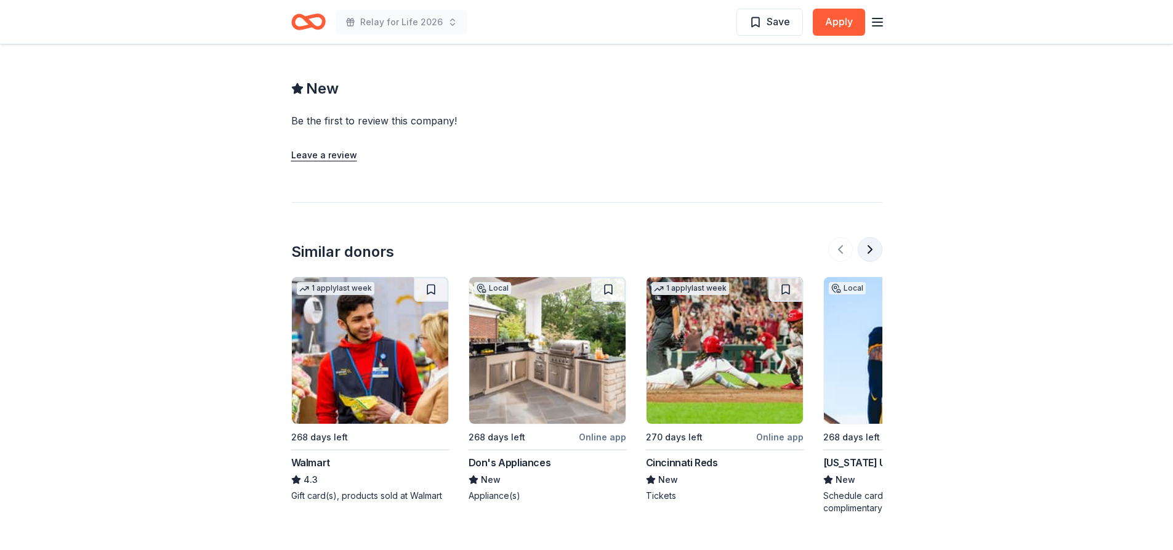
click at [868, 248] on button at bounding box center [869, 249] width 25 height 25
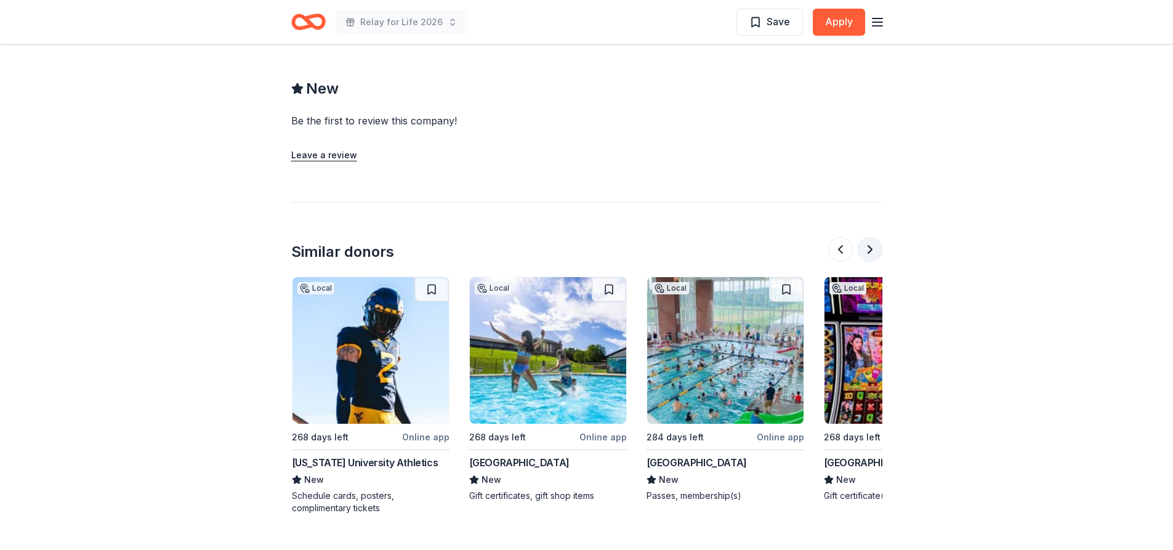
scroll to position [0, 532]
click at [868, 248] on button at bounding box center [869, 249] width 25 height 25
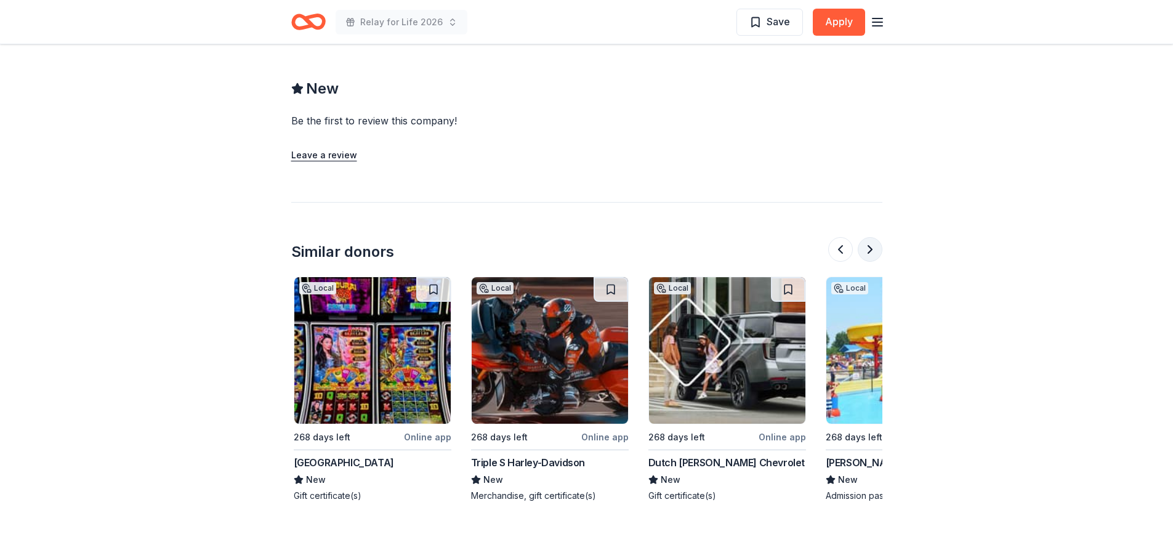
scroll to position [0, 1064]
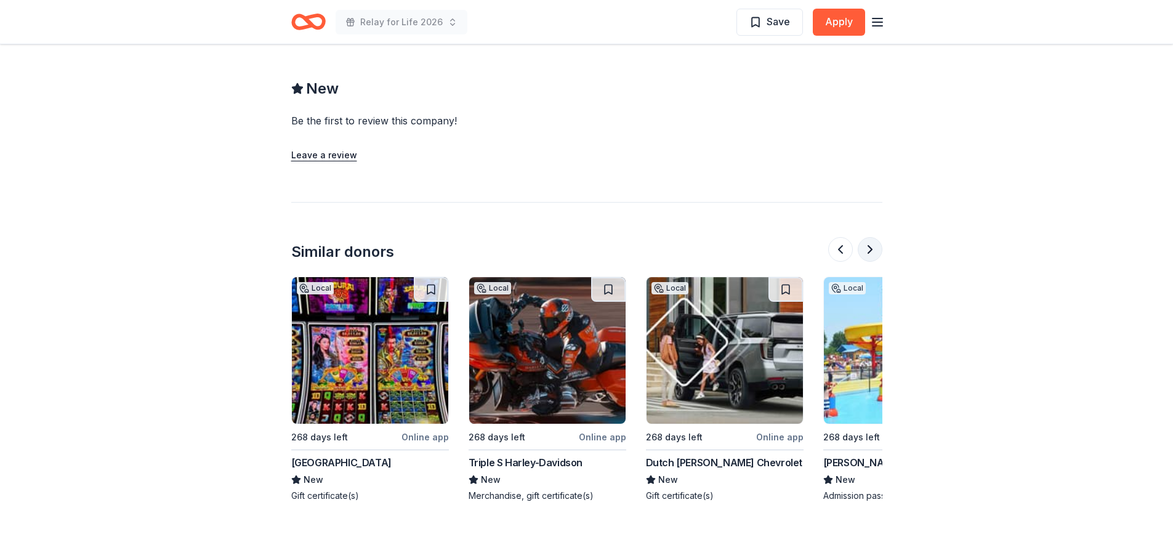
click at [871, 252] on button at bounding box center [869, 249] width 25 height 25
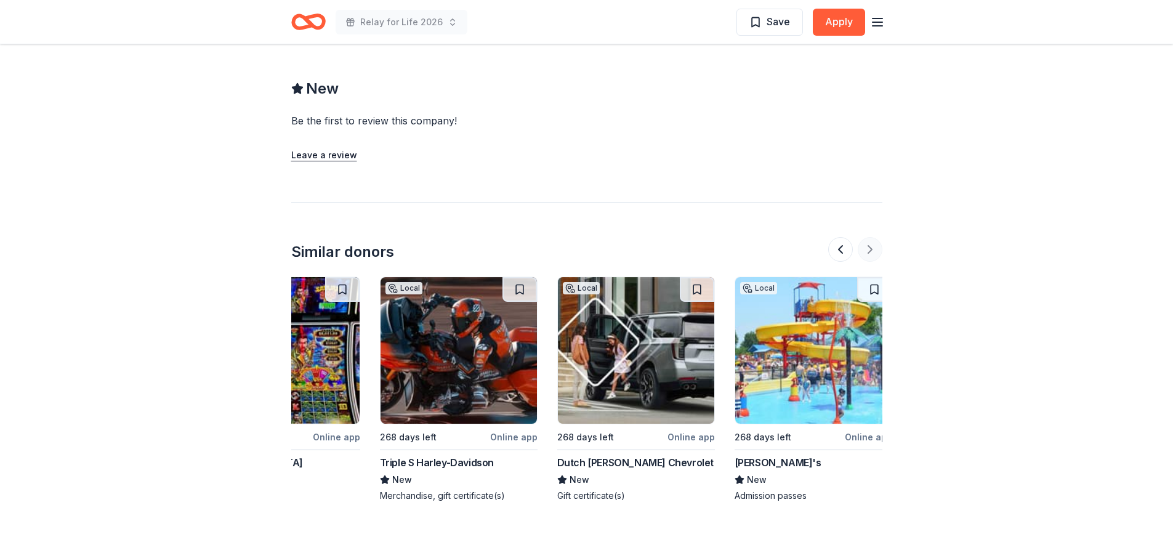
scroll to position [0, 1162]
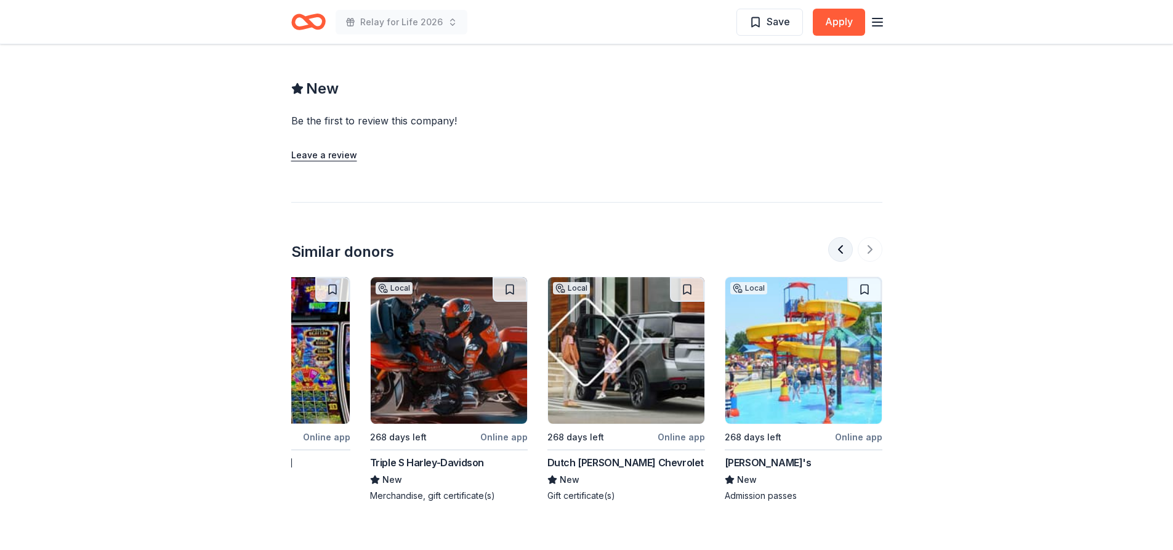
click at [845, 249] on button at bounding box center [840, 249] width 25 height 25
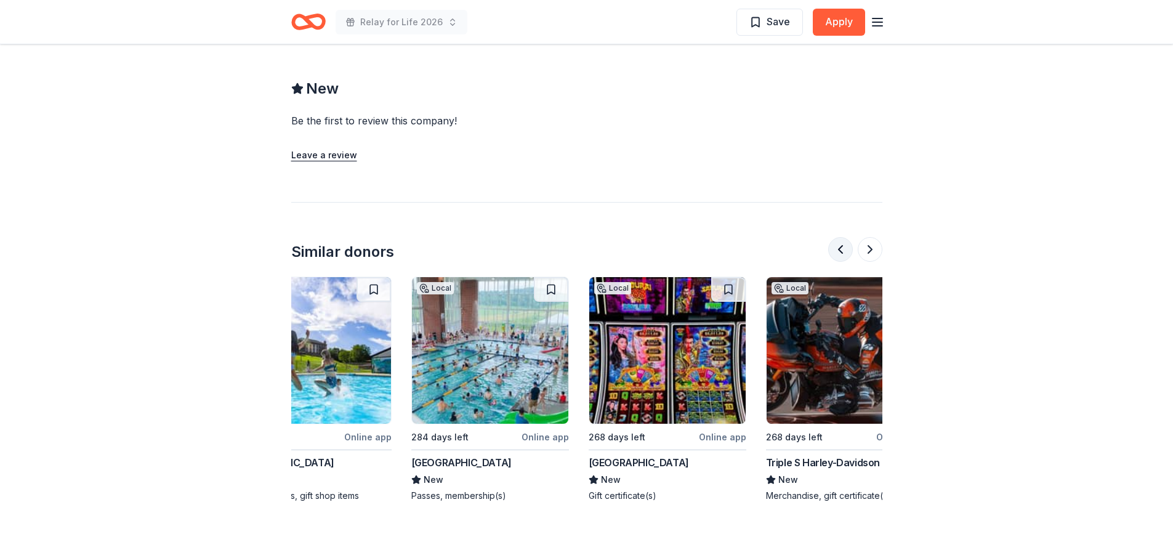
scroll to position [0, 709]
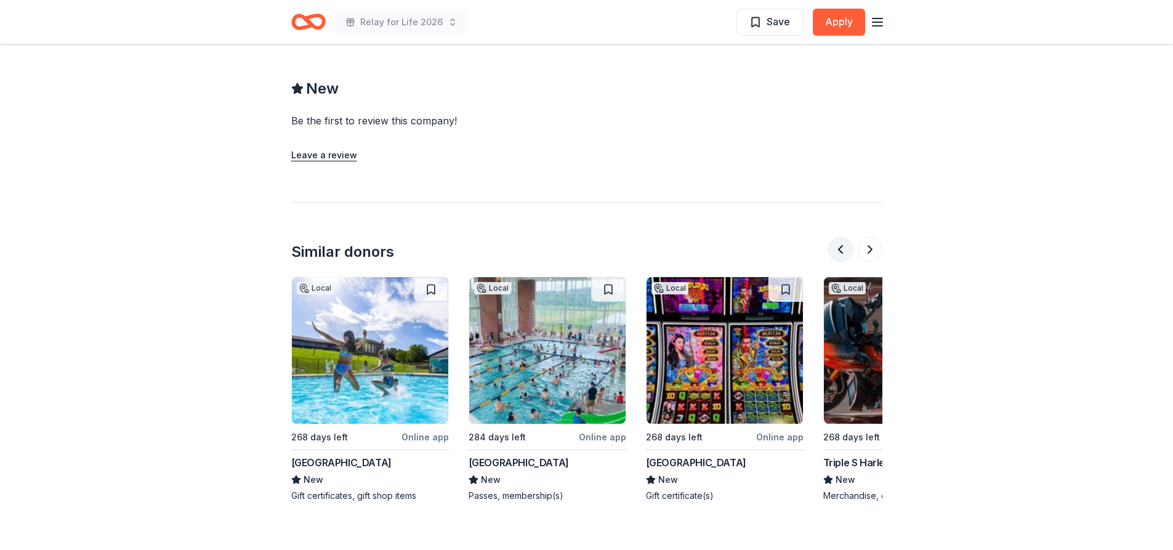
click at [845, 249] on button at bounding box center [840, 249] width 25 height 25
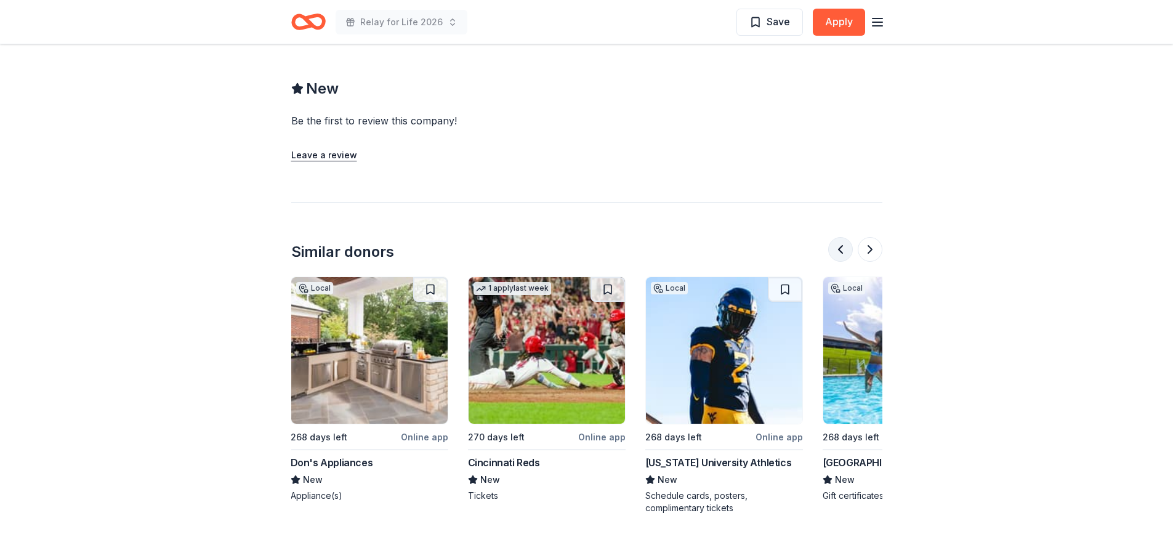
scroll to position [0, 177]
click at [845, 249] on button at bounding box center [840, 249] width 25 height 25
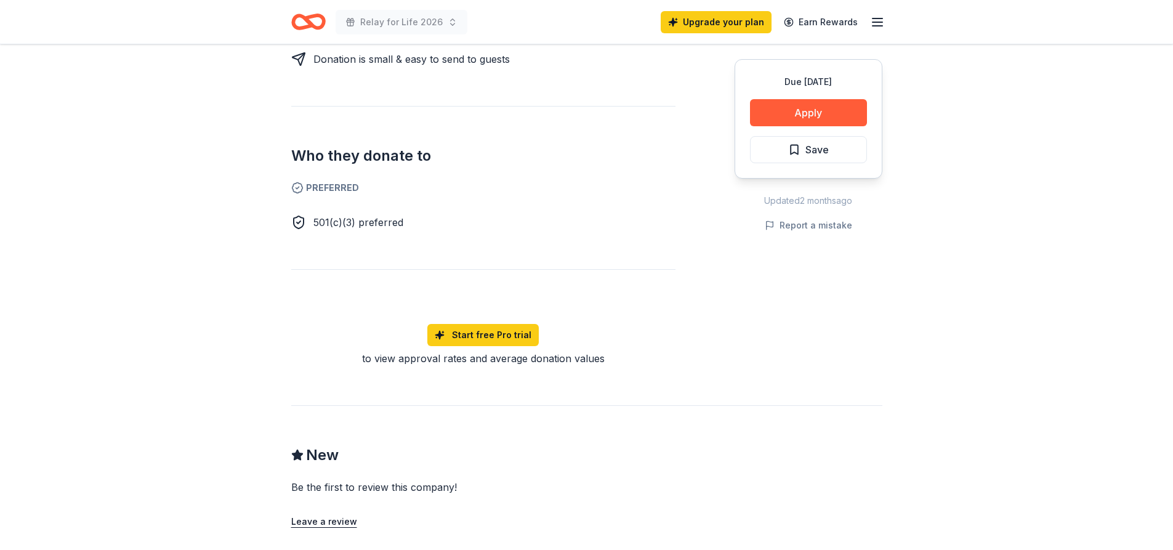
scroll to position [616, 0]
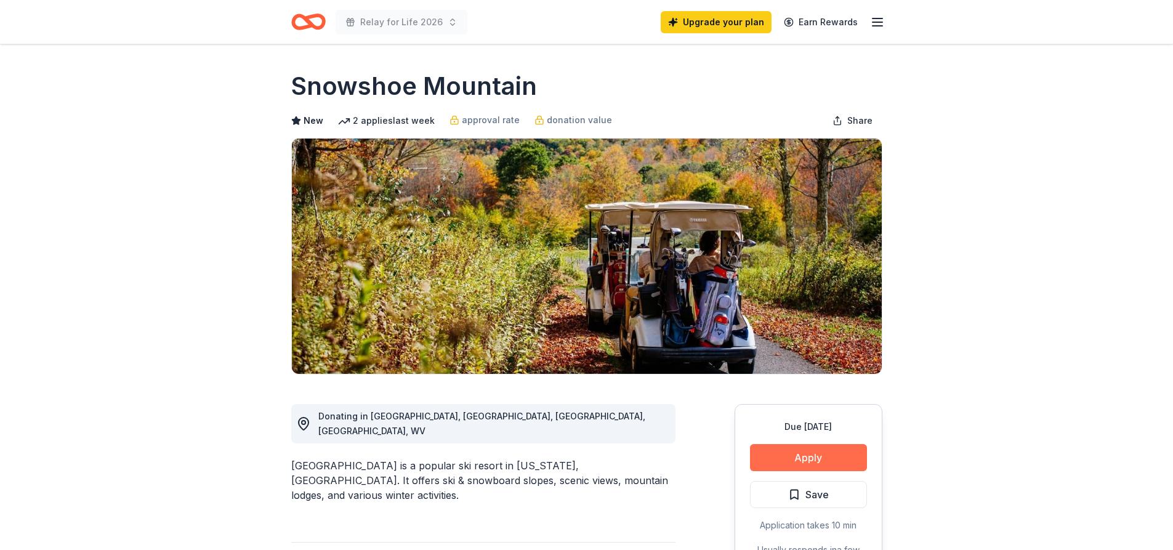
click at [768, 453] on button "Apply" at bounding box center [808, 457] width 117 height 27
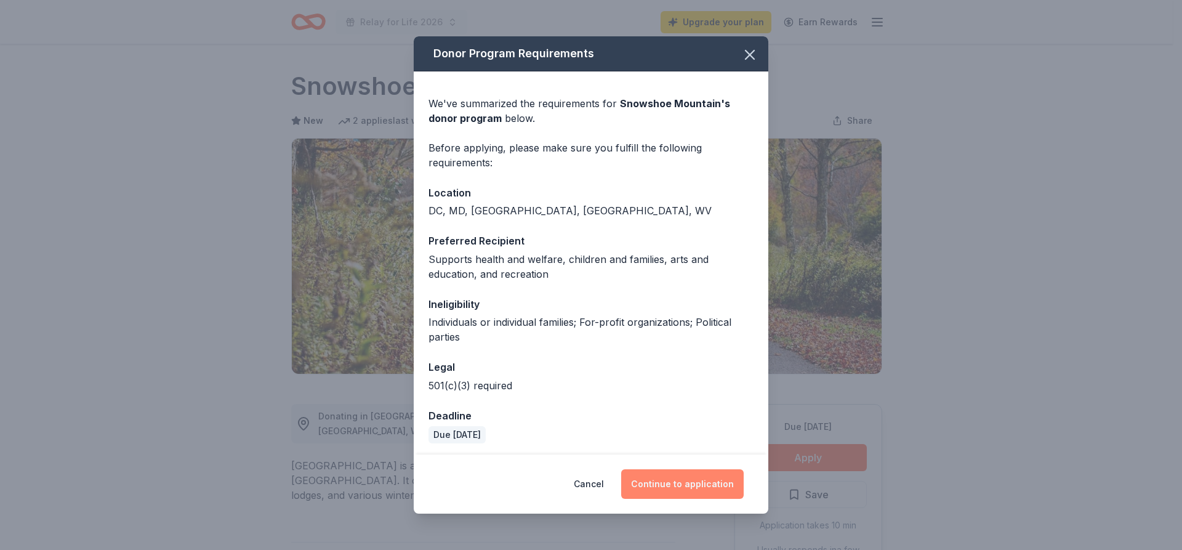
click at [696, 489] on button "Continue to application" at bounding box center [682, 484] width 122 height 30
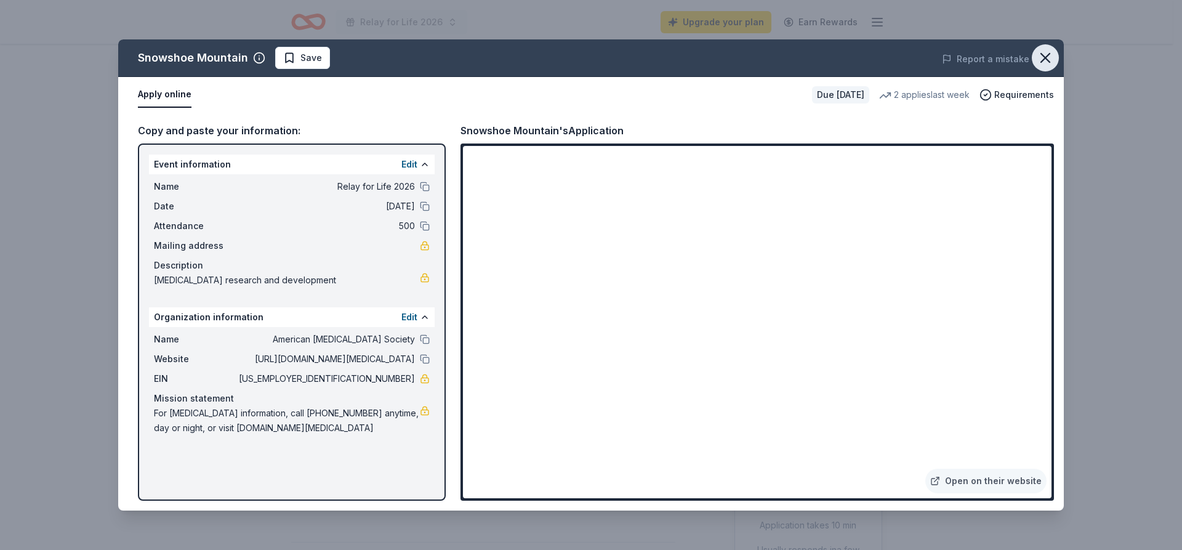
click at [1042, 60] on icon "button" at bounding box center [1045, 57] width 17 height 17
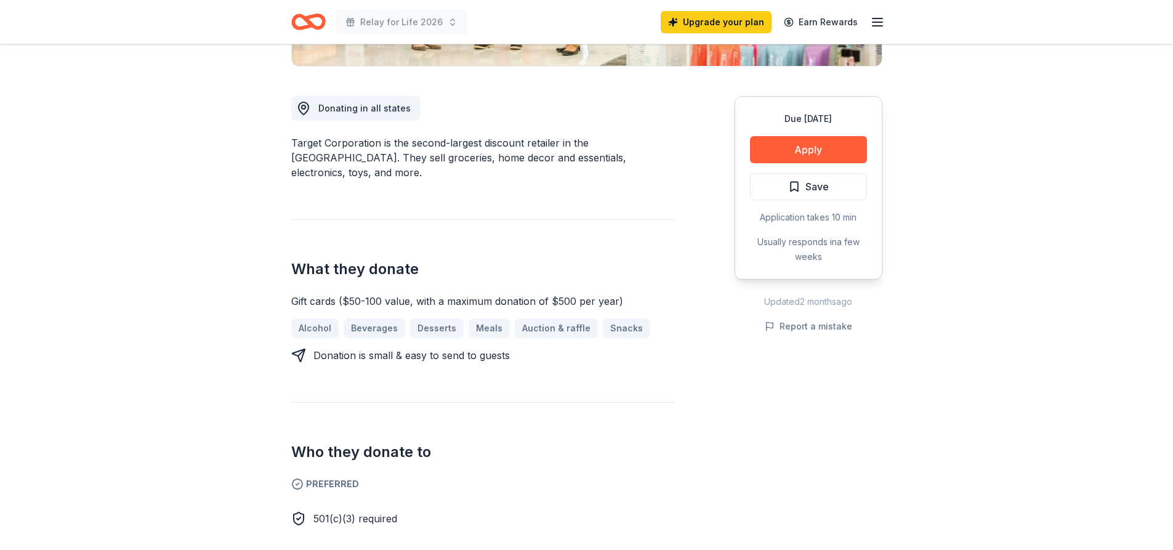
scroll to position [246, 0]
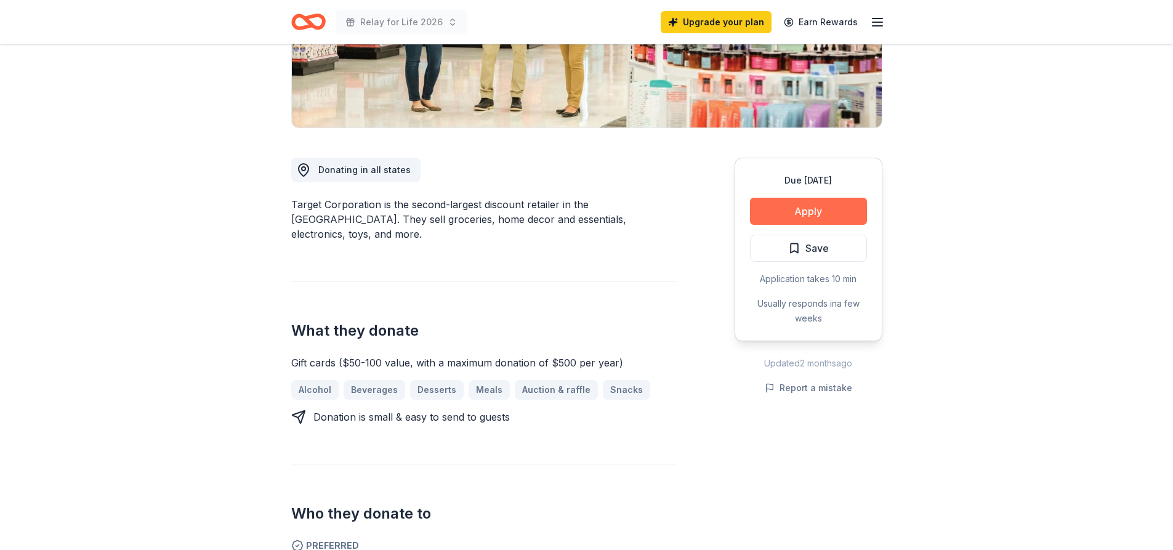
click at [821, 205] on button "Apply" at bounding box center [808, 211] width 117 height 27
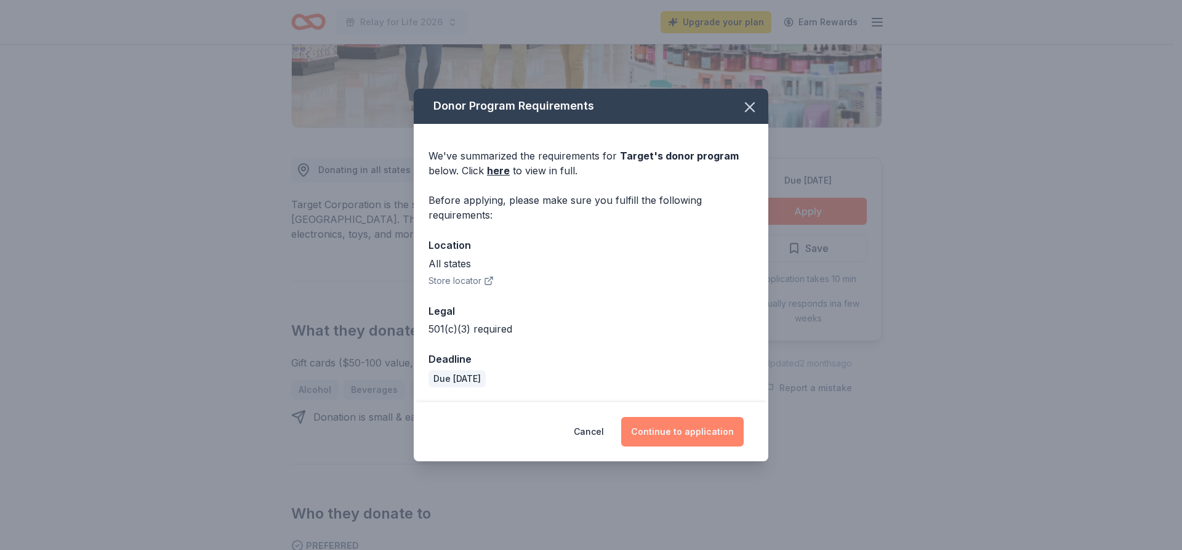
click at [721, 433] on button "Continue to application" at bounding box center [682, 432] width 122 height 30
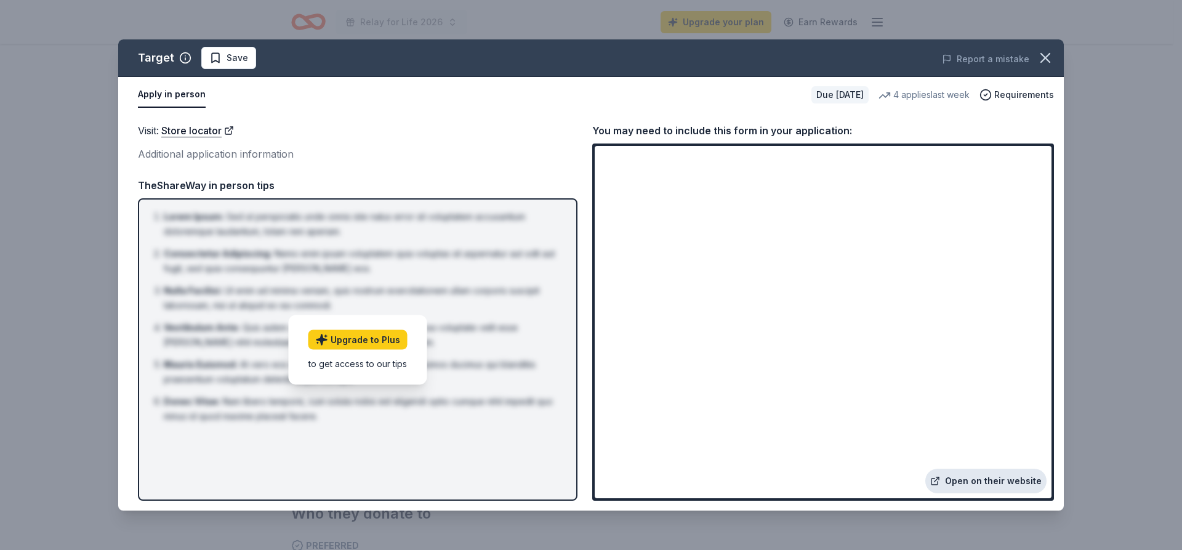
click at [983, 478] on link "Open on their website" at bounding box center [985, 480] width 121 height 25
click at [1042, 55] on icon "button" at bounding box center [1045, 57] width 17 height 17
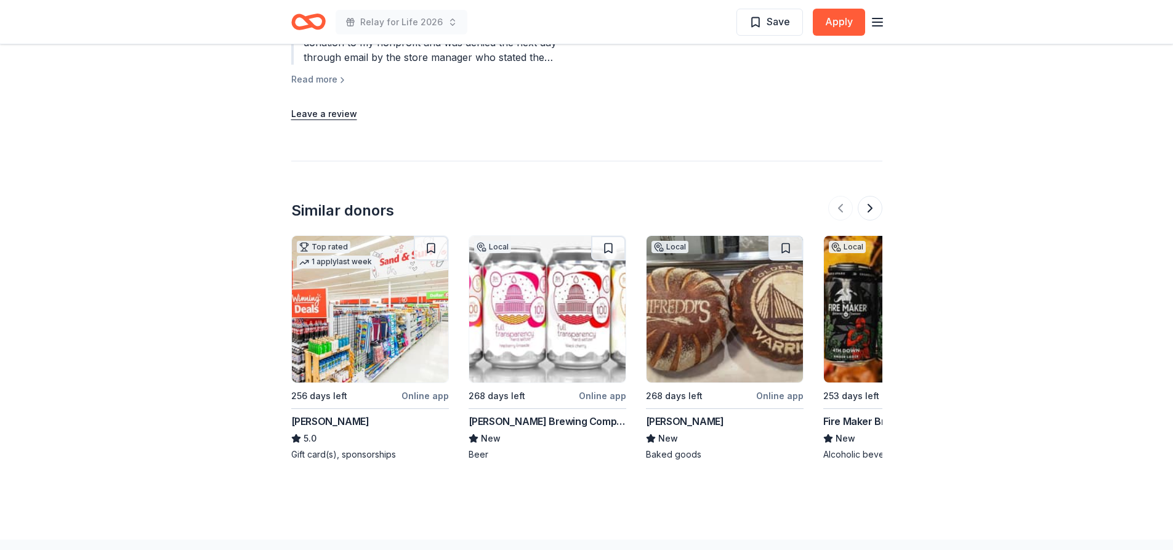
scroll to position [1477, 0]
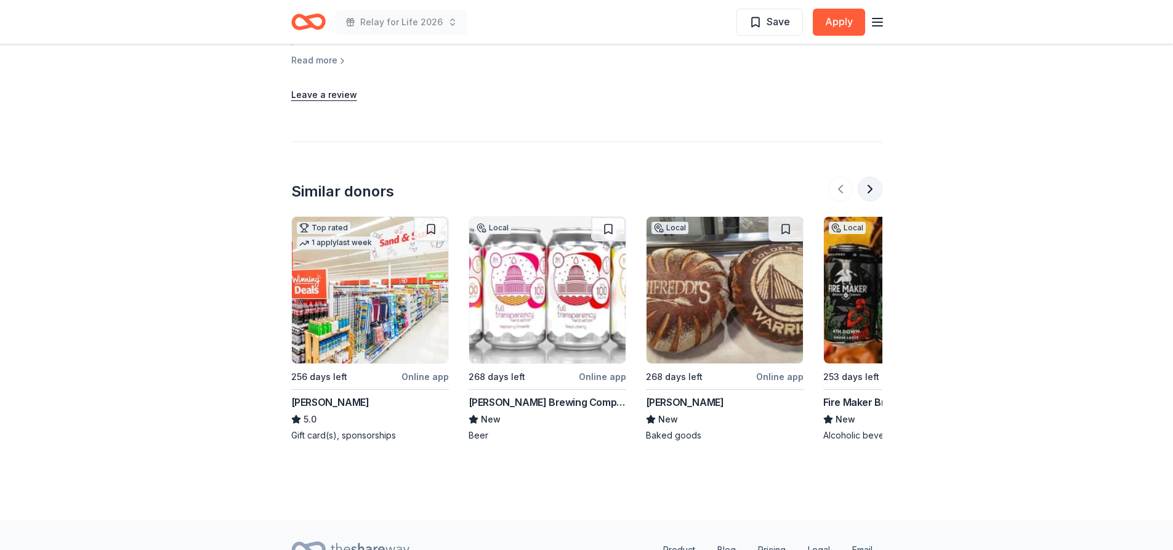
click at [865, 177] on button at bounding box center [869, 189] width 25 height 25
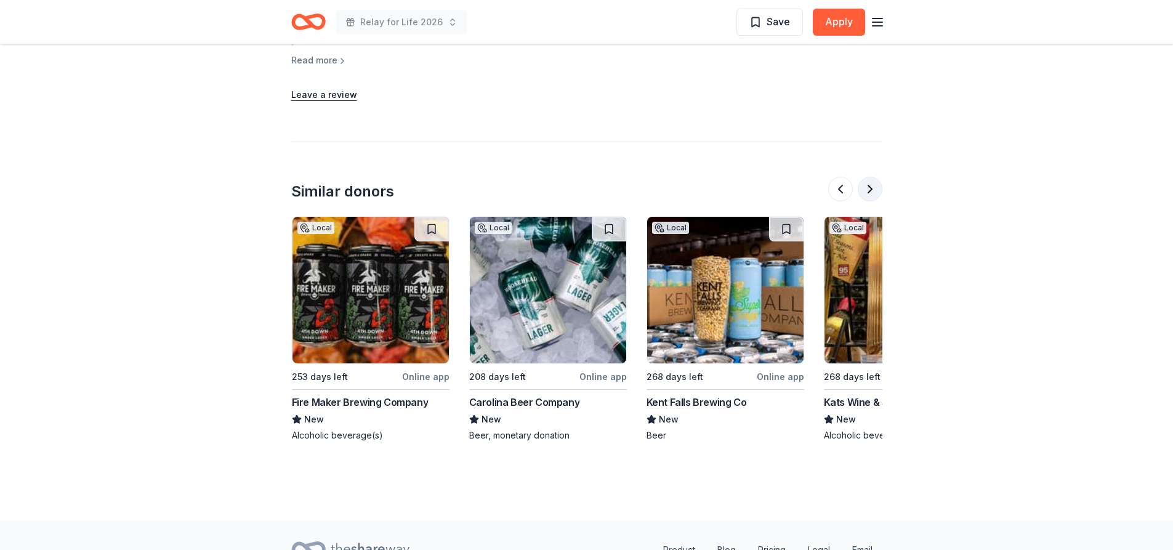
scroll to position [0, 532]
click at [870, 177] on button at bounding box center [869, 189] width 25 height 25
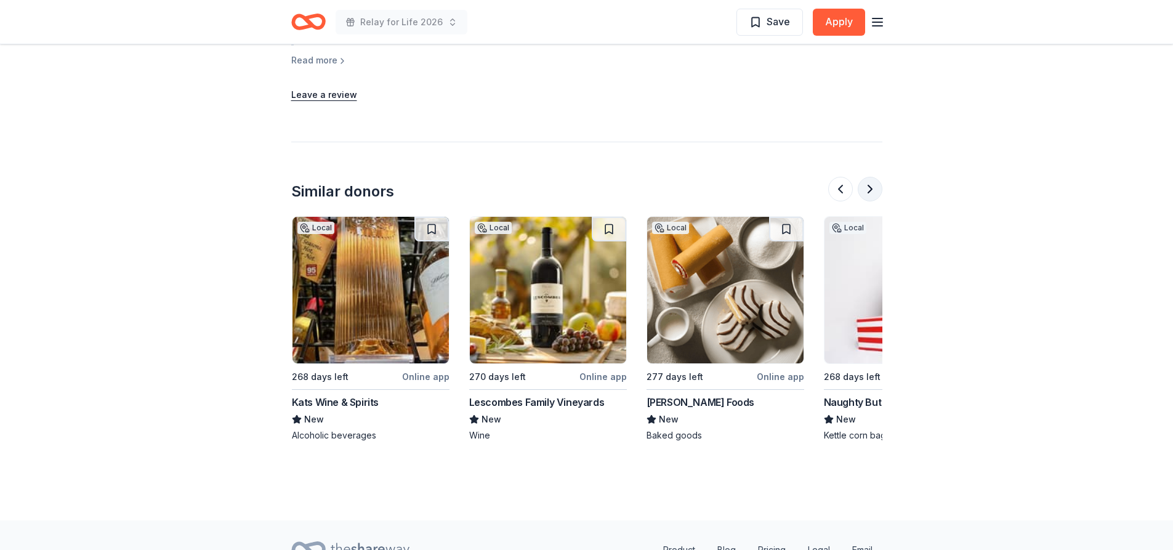
scroll to position [0, 1064]
click at [870, 177] on button at bounding box center [869, 189] width 25 height 25
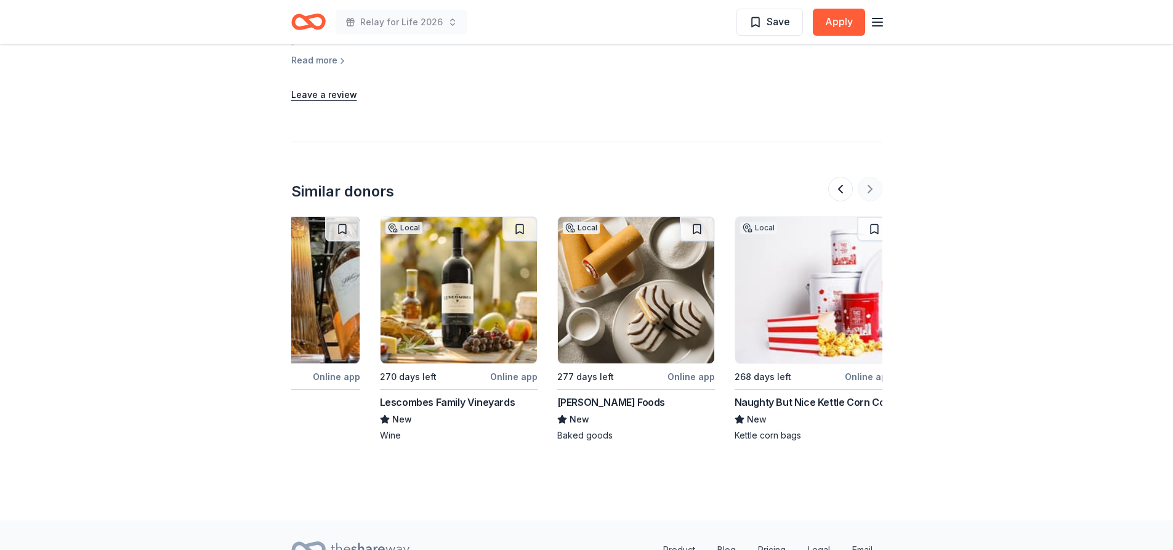
scroll to position [0, 1162]
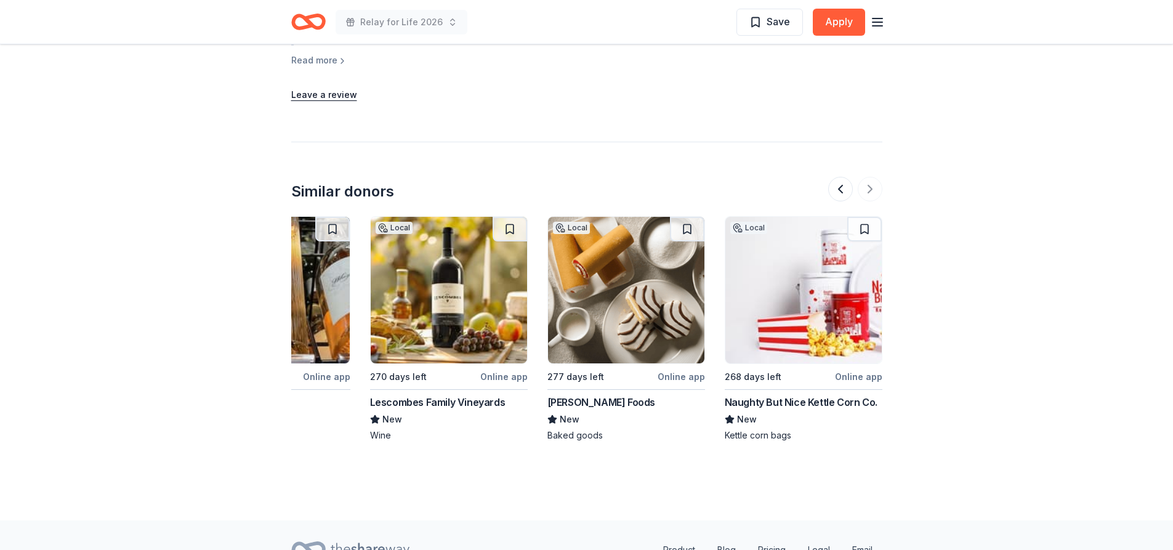
click at [434, 283] on img at bounding box center [449, 290] width 156 height 147
click at [840, 177] on button at bounding box center [840, 189] width 25 height 25
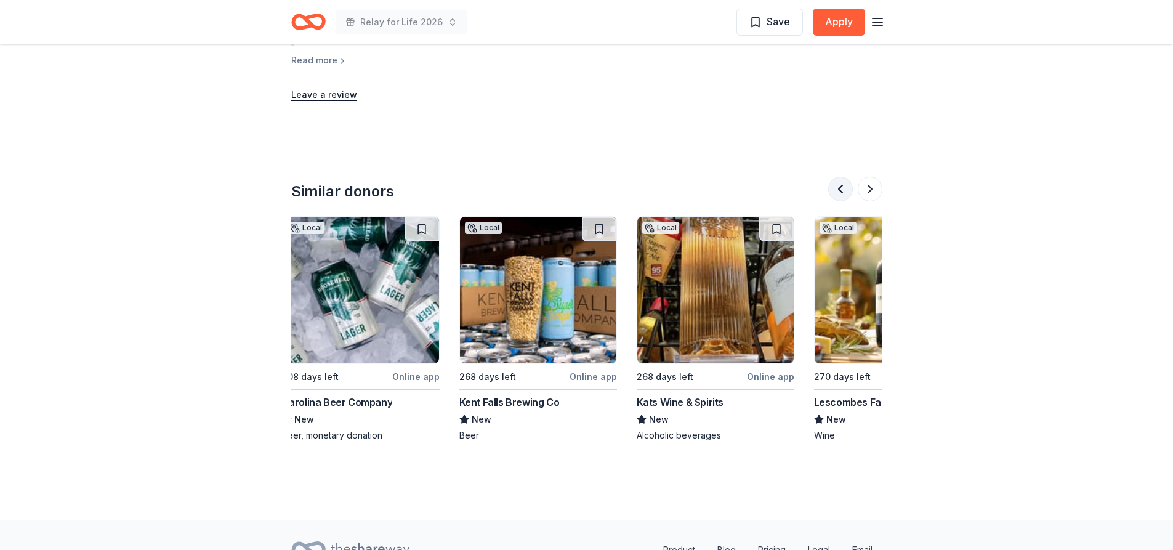
scroll to position [0, 709]
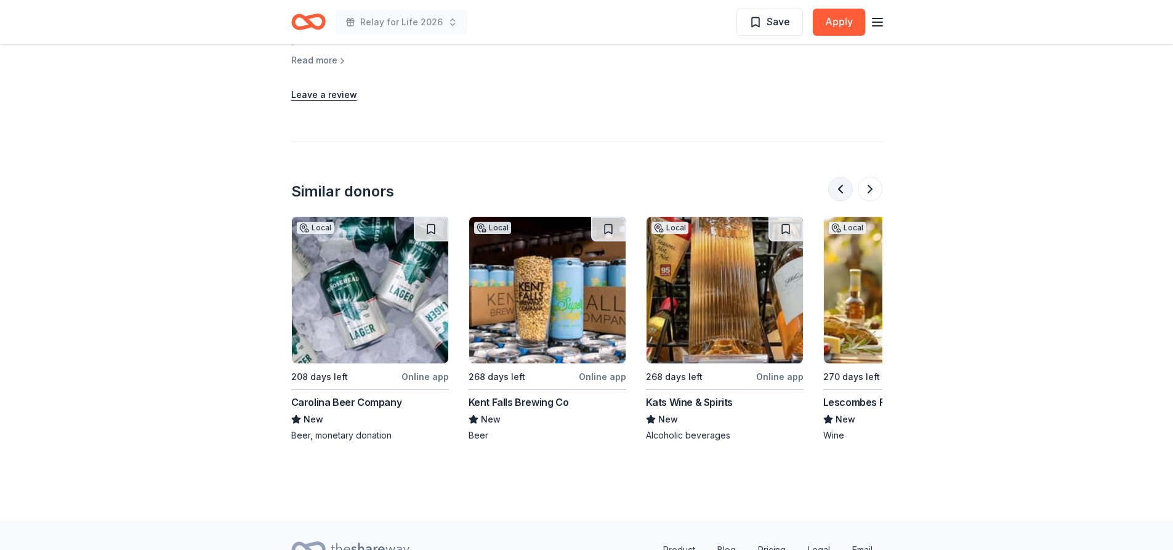
click at [840, 177] on button at bounding box center [840, 189] width 25 height 25
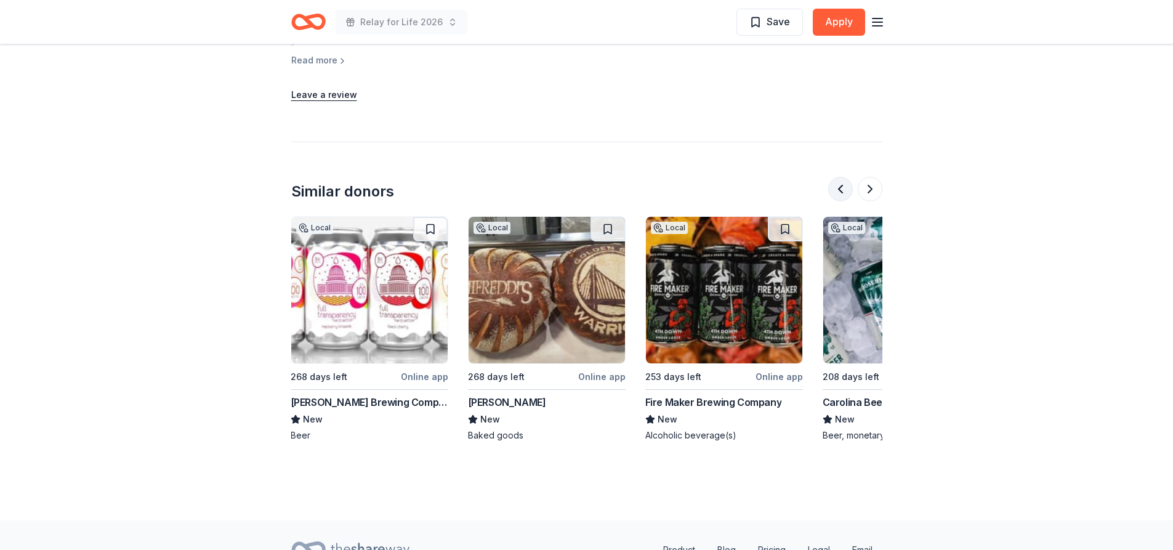
scroll to position [0, 177]
click at [840, 177] on button at bounding box center [840, 189] width 25 height 25
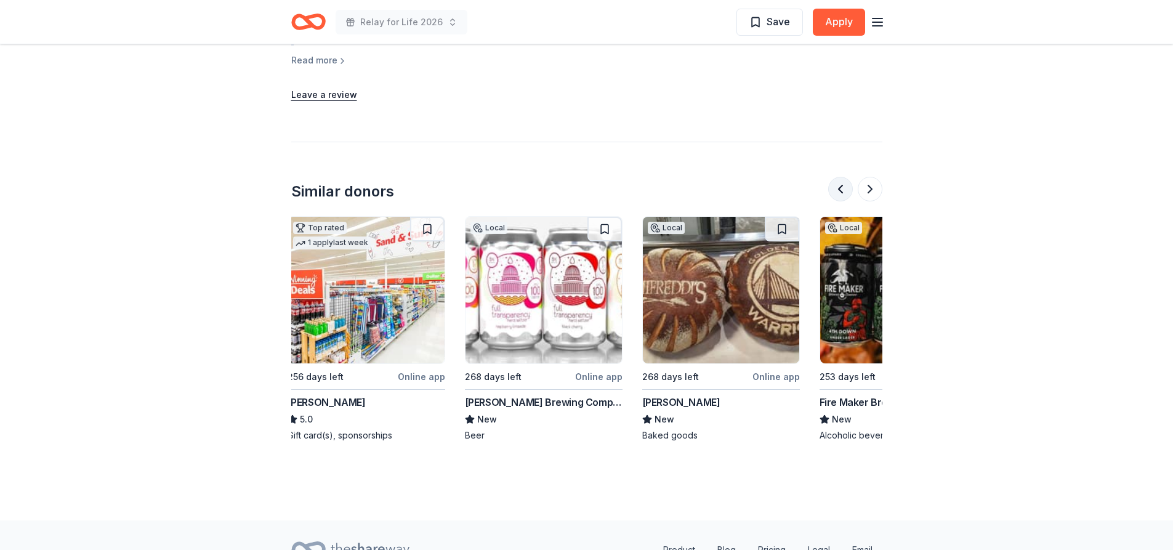
scroll to position [0, 0]
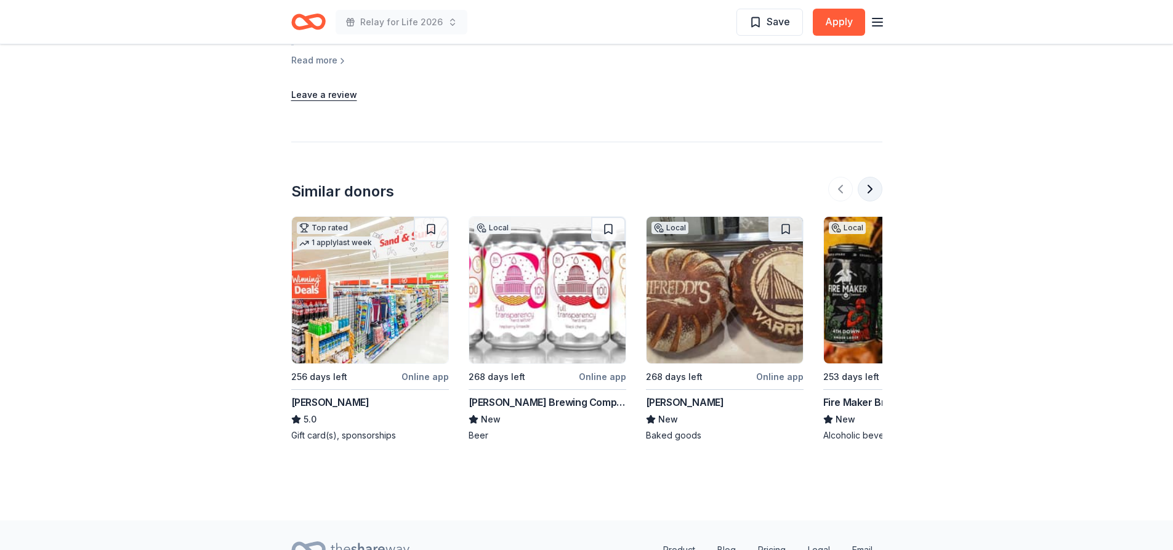
click at [865, 177] on button at bounding box center [869, 189] width 25 height 25
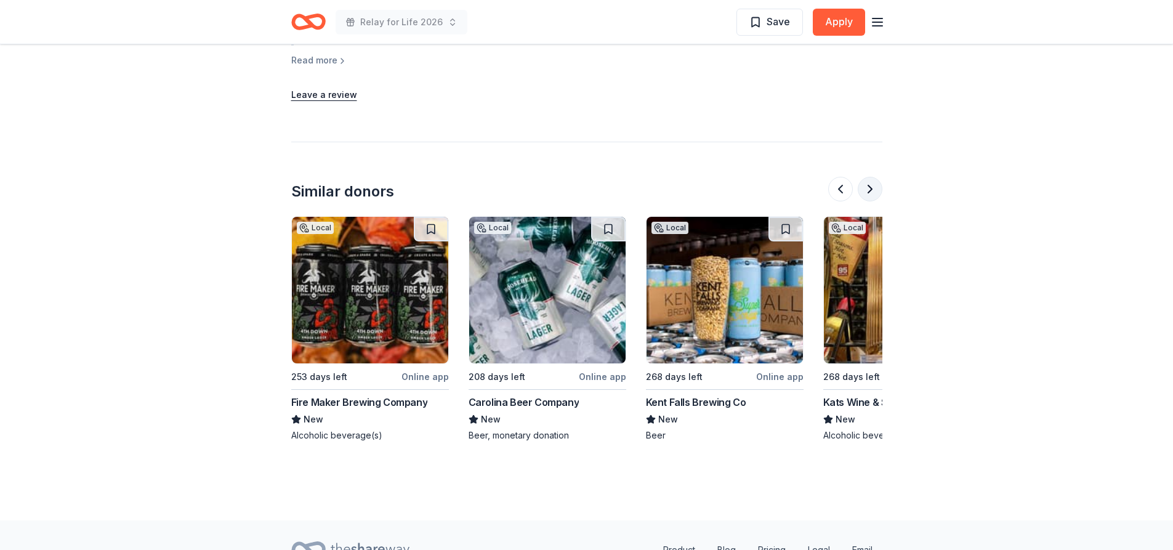
click at [865, 177] on button at bounding box center [869, 189] width 25 height 25
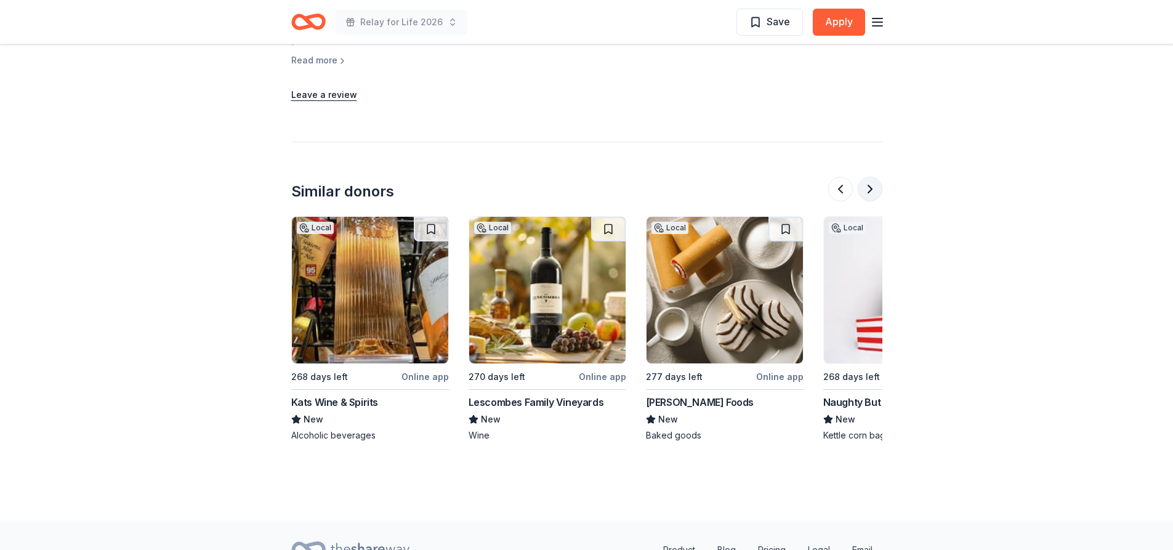
click at [867, 177] on button at bounding box center [869, 189] width 25 height 25
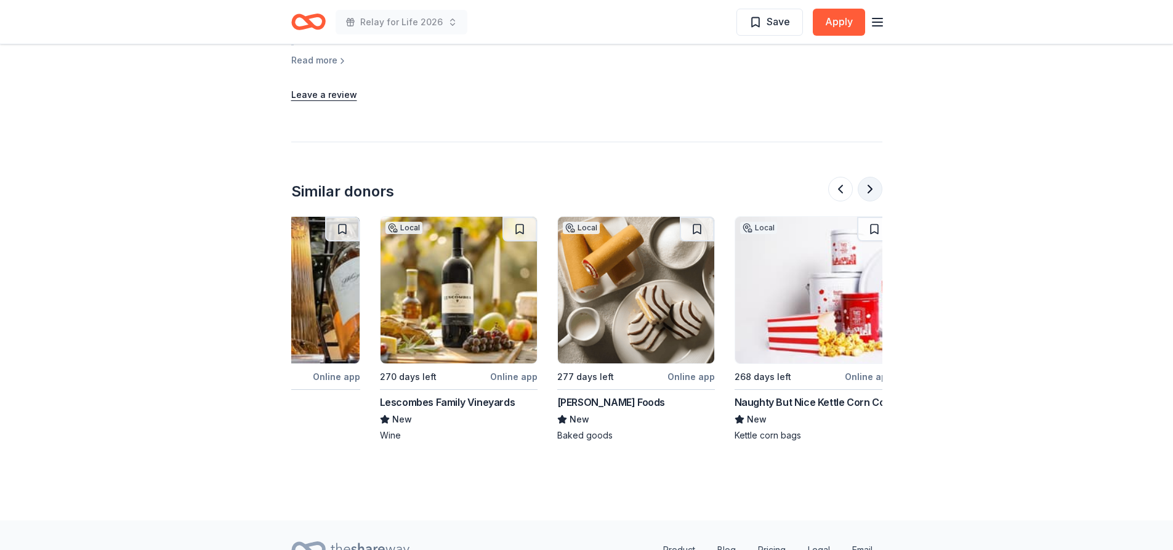
scroll to position [0, 1162]
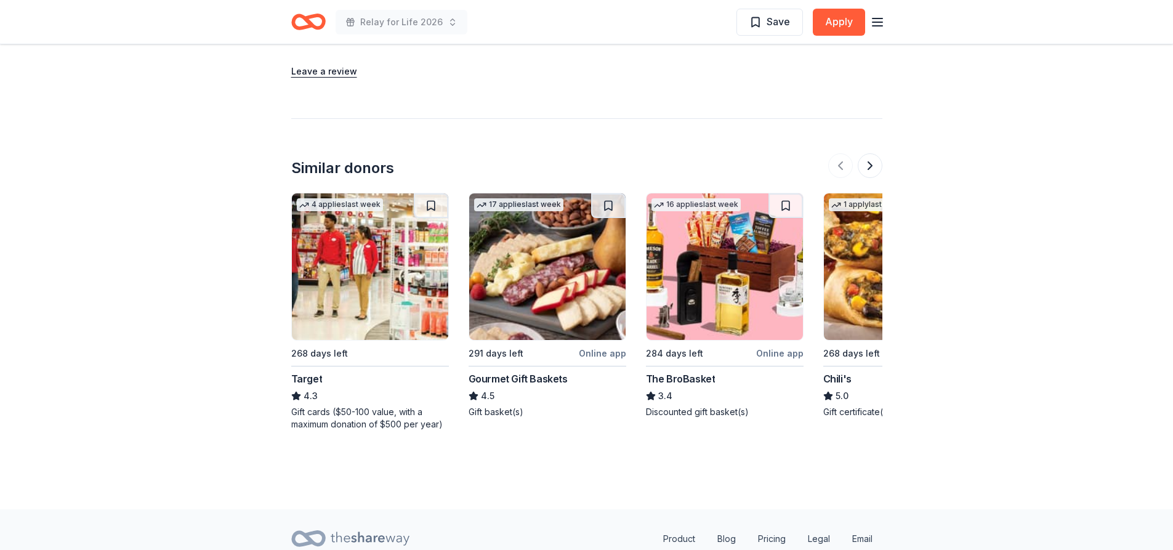
scroll to position [1156, 0]
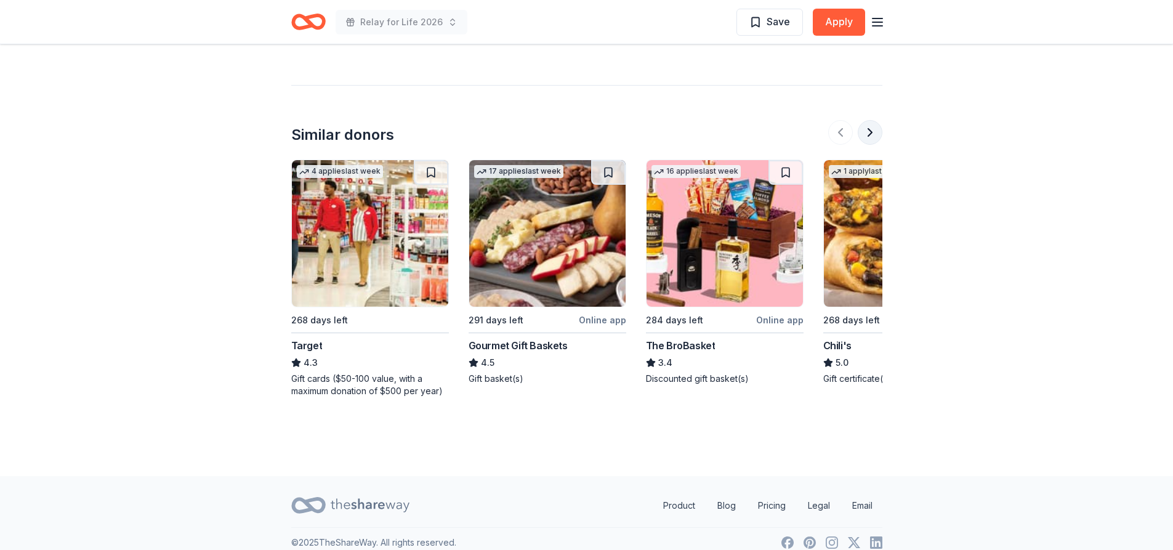
click at [876, 120] on button at bounding box center [869, 132] width 25 height 25
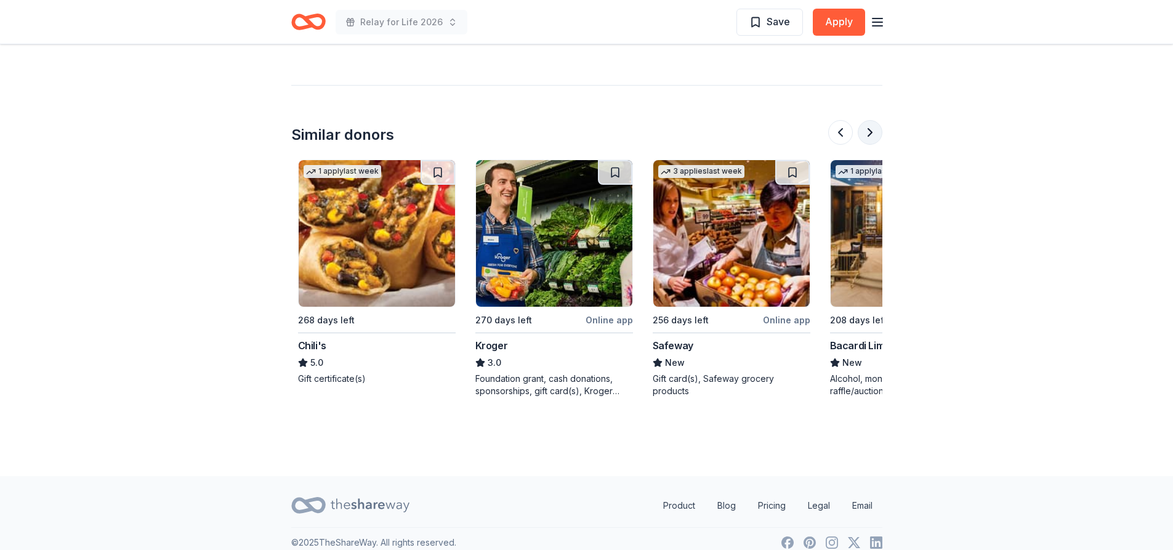
scroll to position [0, 532]
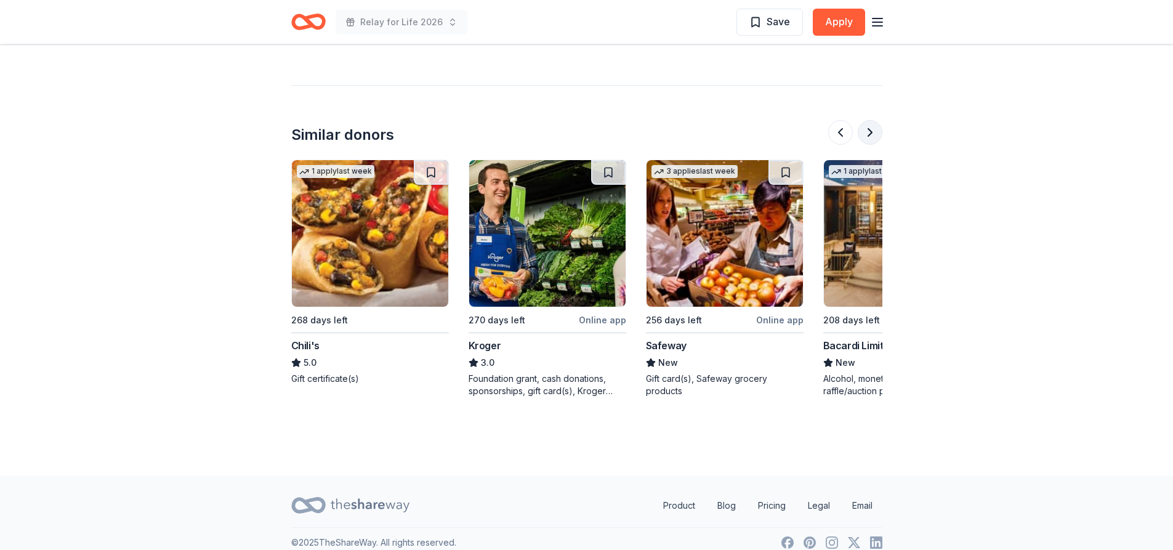
click at [876, 120] on button at bounding box center [869, 132] width 25 height 25
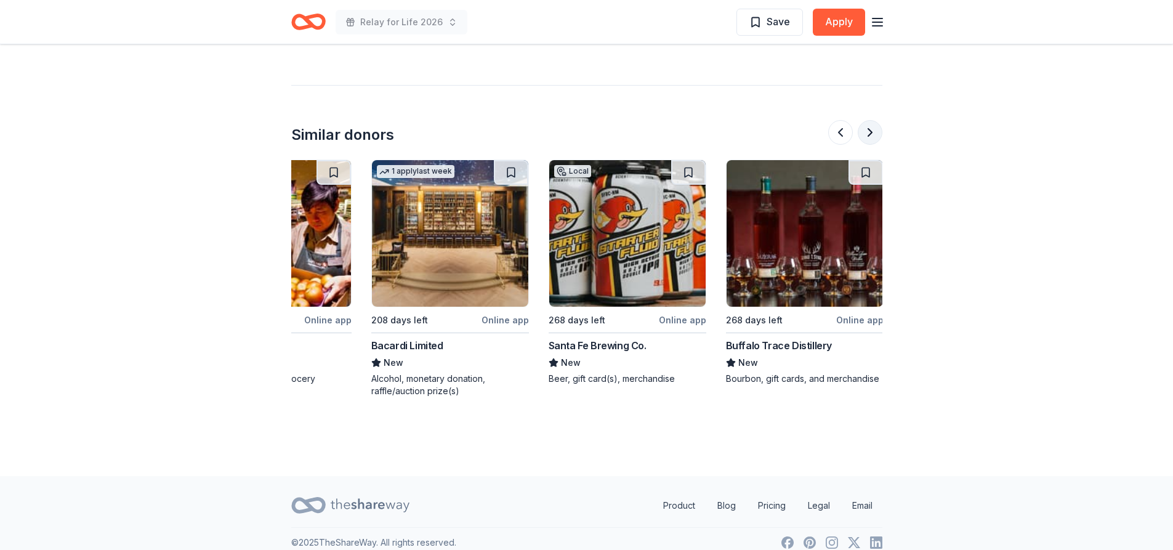
scroll to position [0, 985]
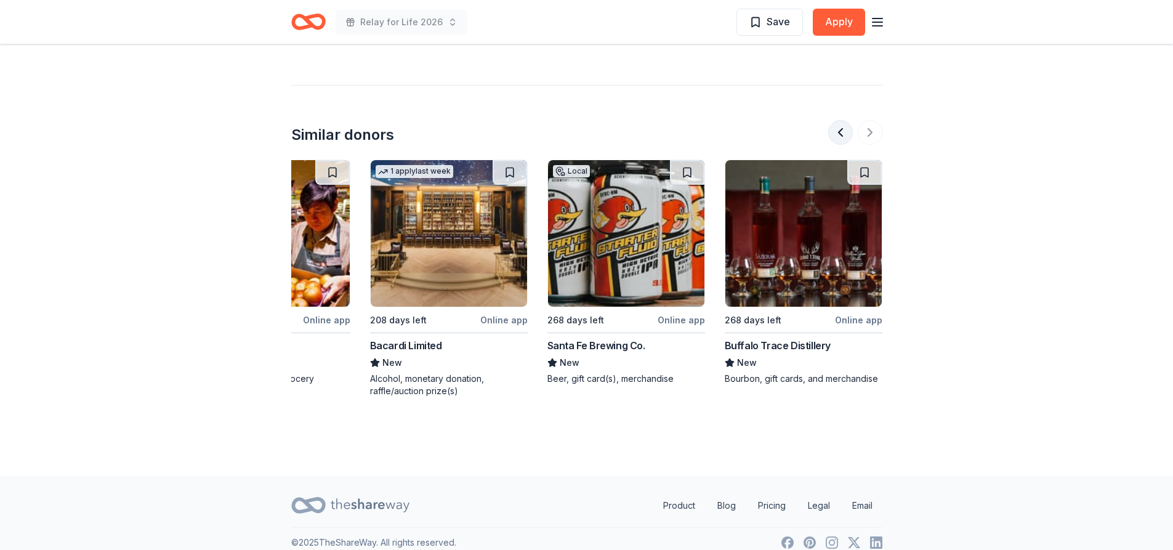
click at [837, 120] on button at bounding box center [840, 132] width 25 height 25
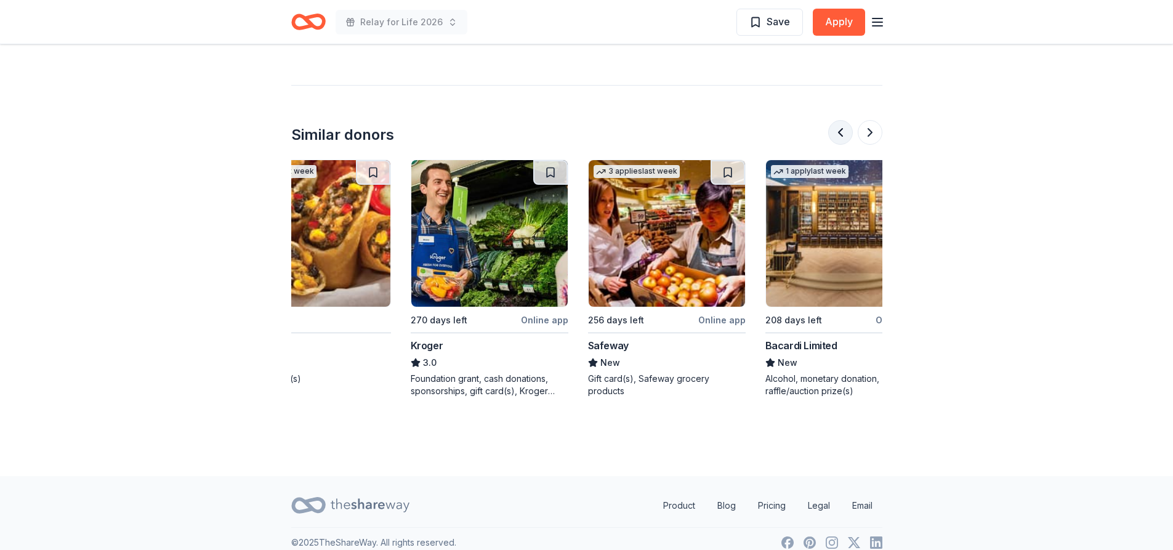
scroll to position [0, 532]
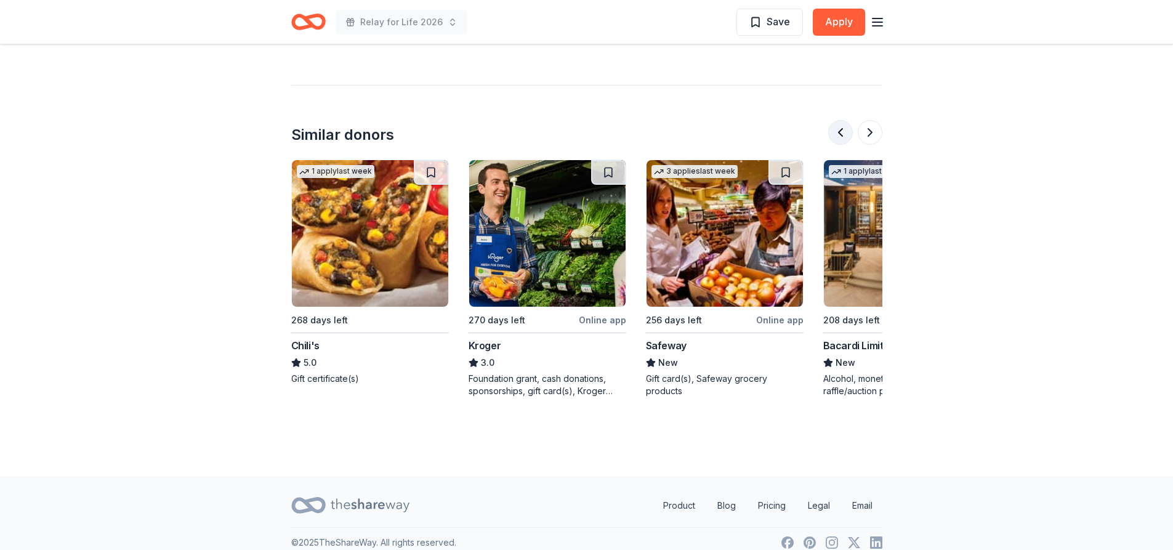
click at [837, 120] on button at bounding box center [840, 132] width 25 height 25
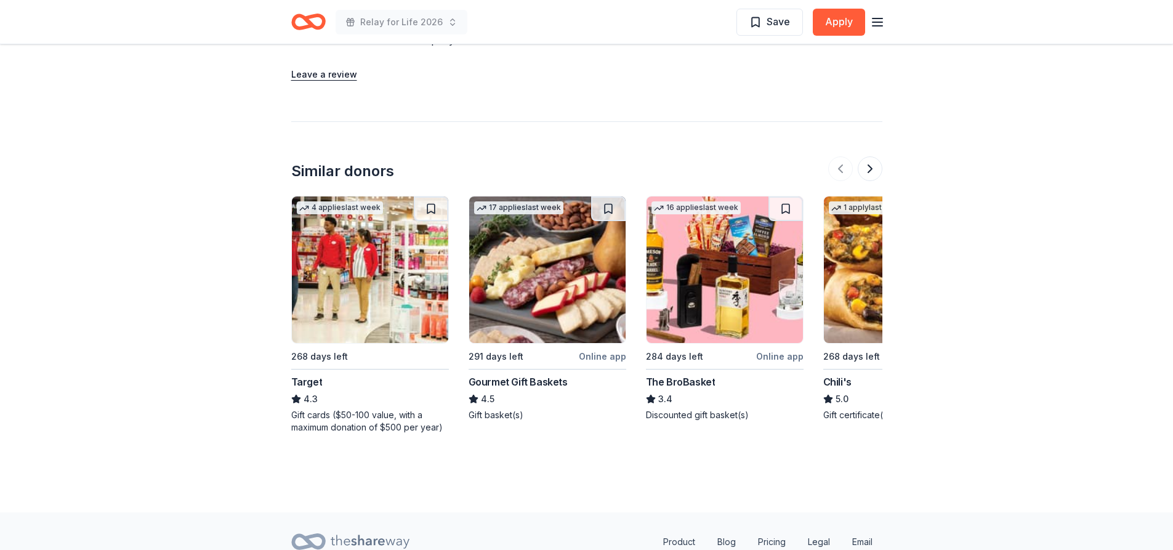
scroll to position [1156, 0]
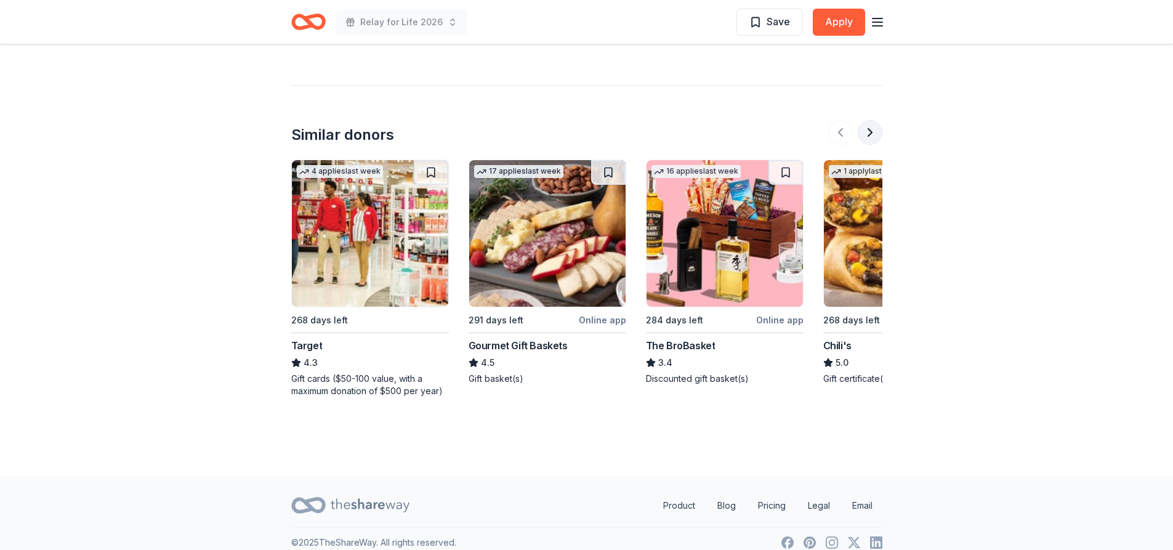
click at [866, 120] on button at bounding box center [869, 132] width 25 height 25
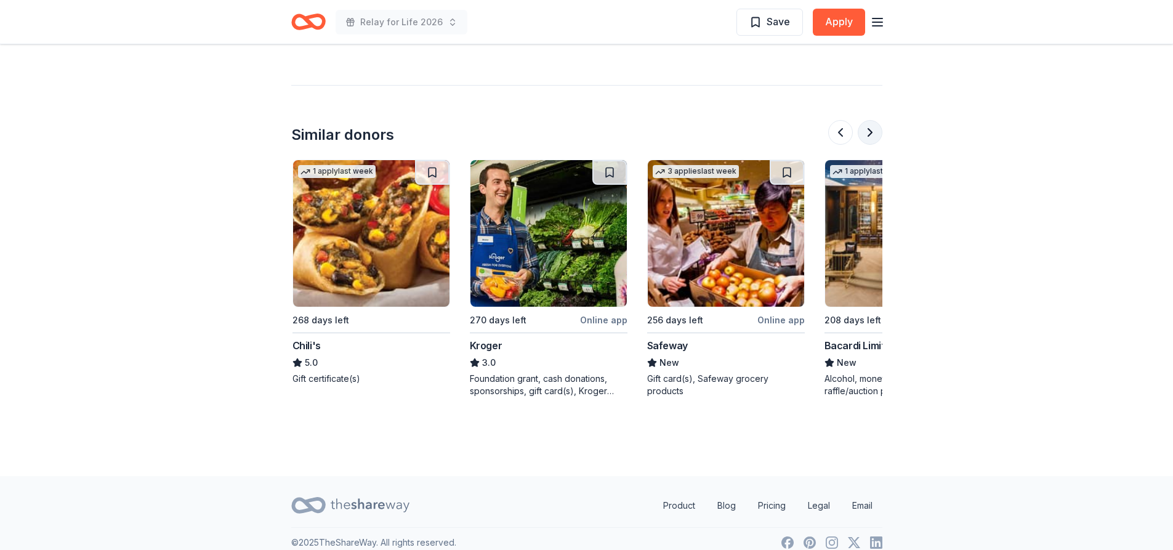
scroll to position [0, 532]
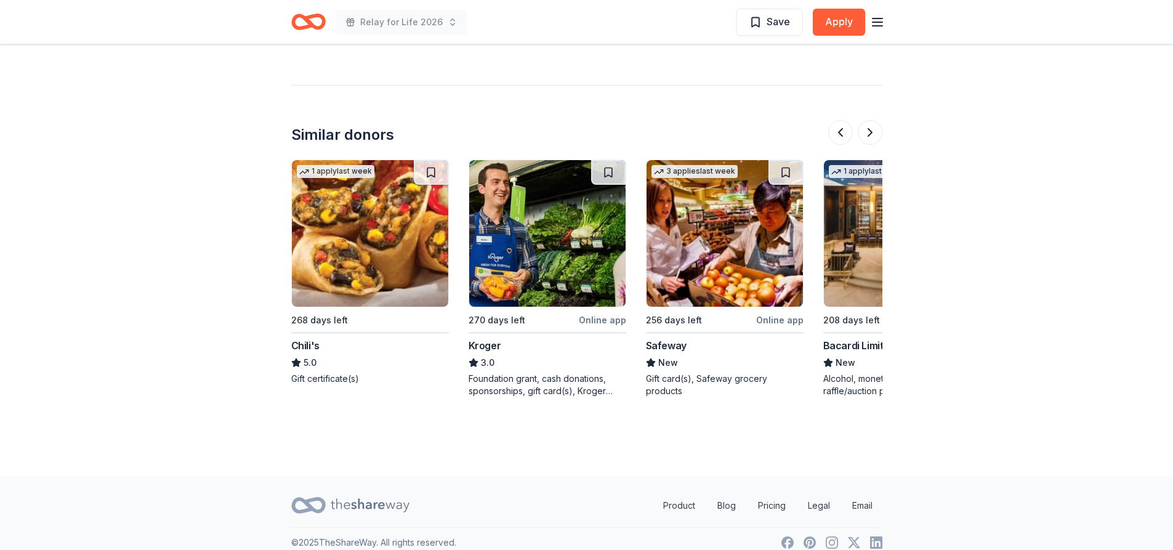
click at [668, 355] on span "New" at bounding box center [668, 362] width 20 height 15
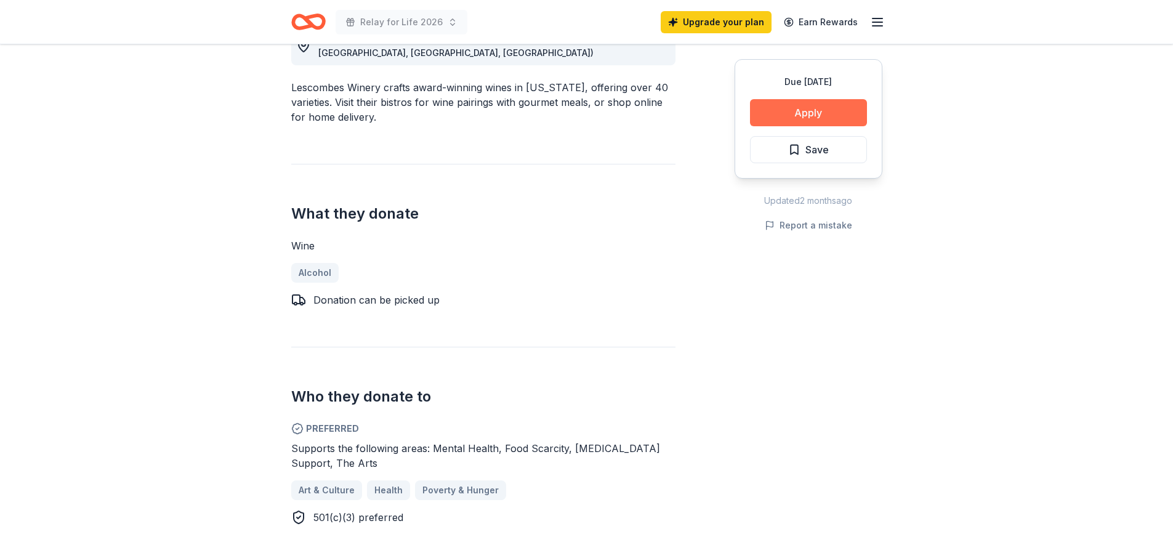
scroll to position [356, 0]
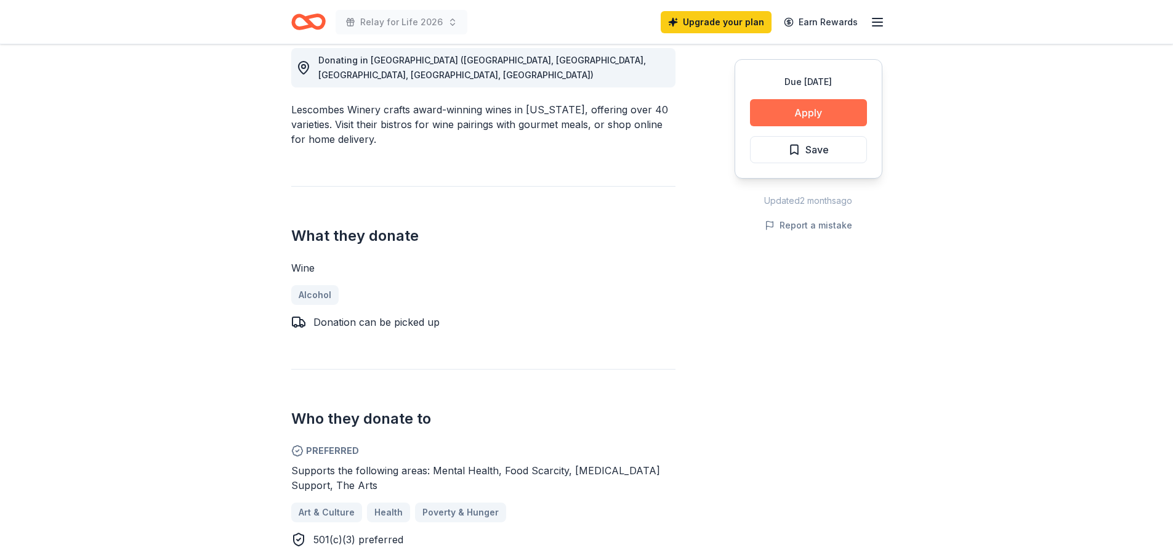
click at [815, 109] on button "Apply" at bounding box center [808, 112] width 117 height 27
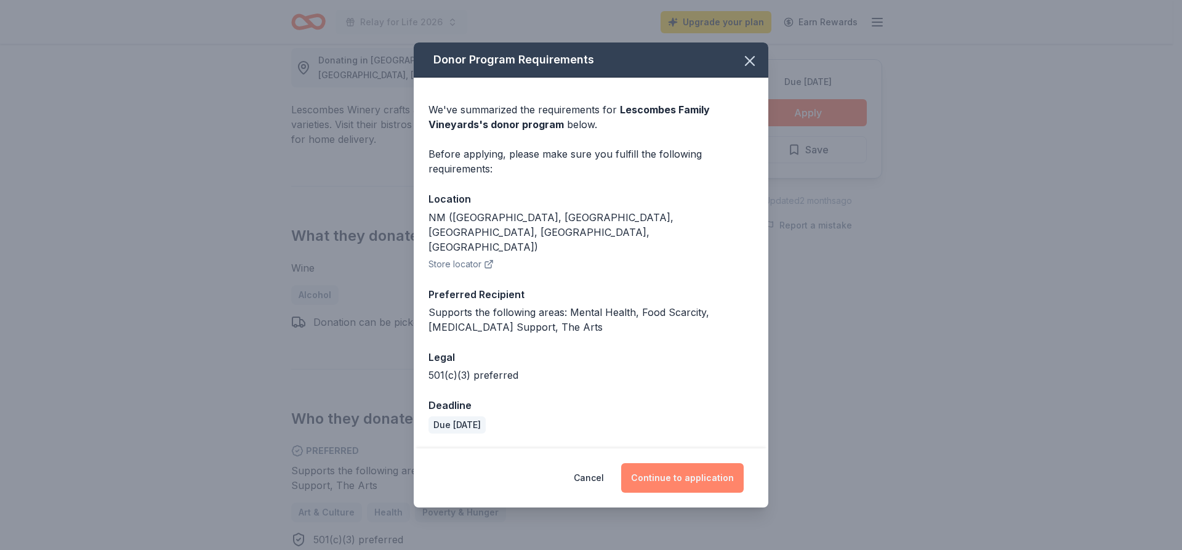
click at [718, 463] on button "Continue to application" at bounding box center [682, 478] width 122 height 30
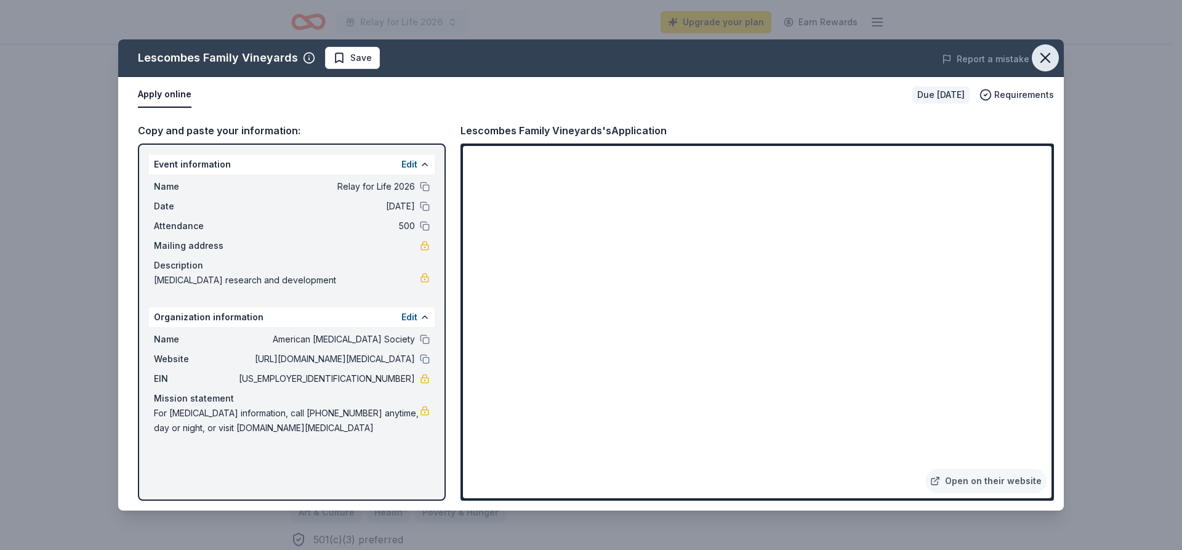
click at [1045, 55] on icon "button" at bounding box center [1045, 57] width 17 height 17
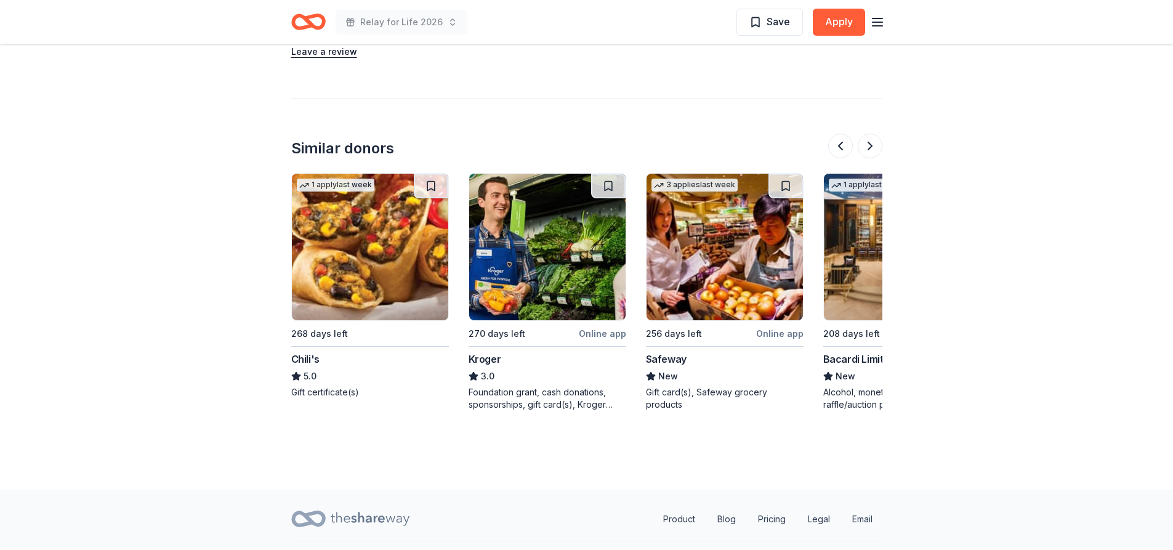
scroll to position [1156, 0]
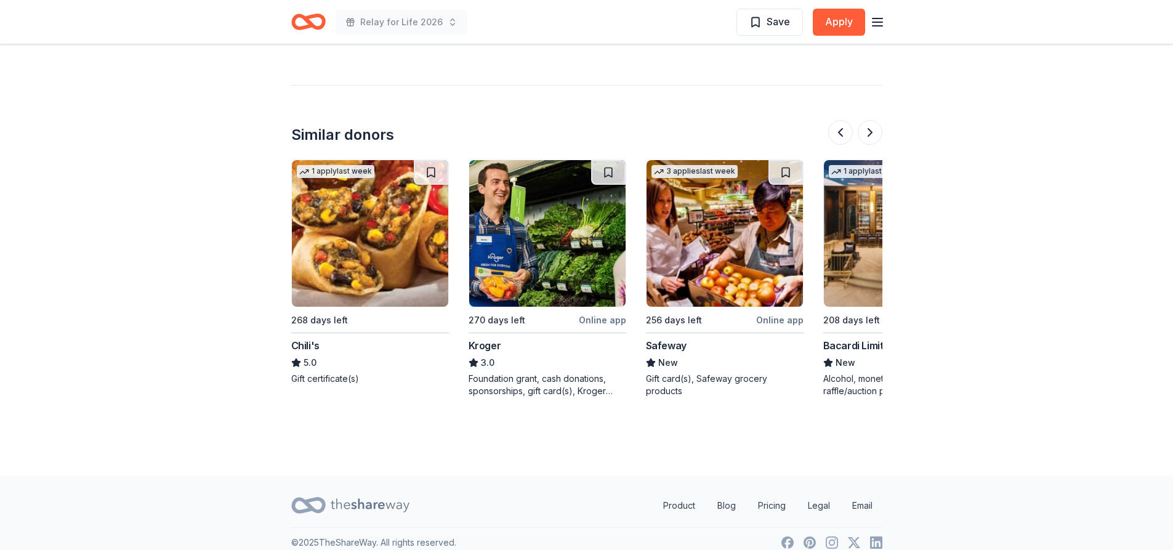
click at [545, 372] on div "Foundation grant, cash donations, sponsorships, gift card(s), Kroger products" at bounding box center [547, 384] width 158 height 25
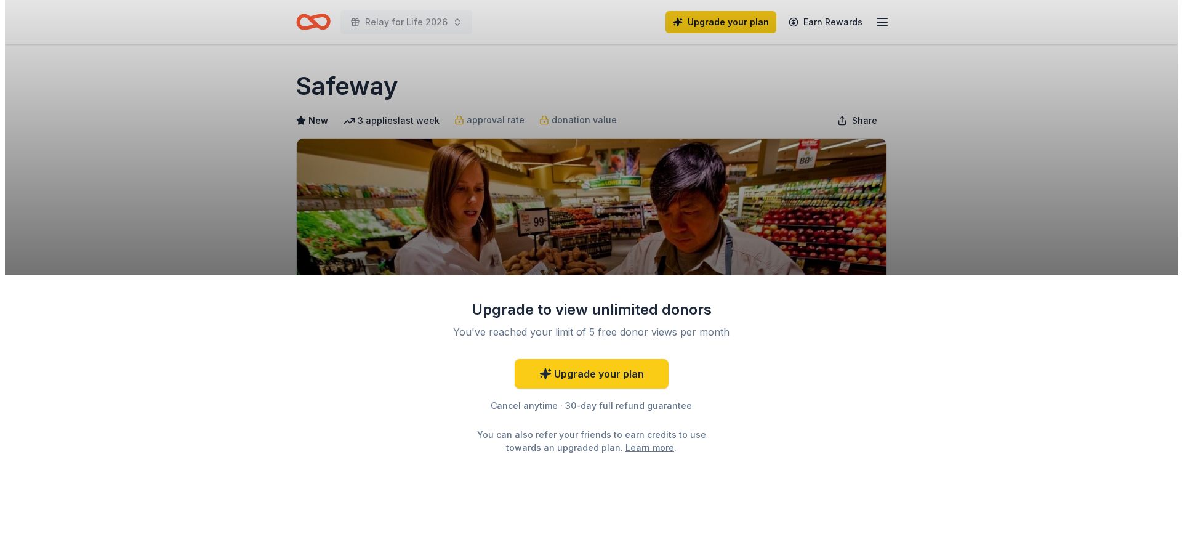
scroll to position [62, 0]
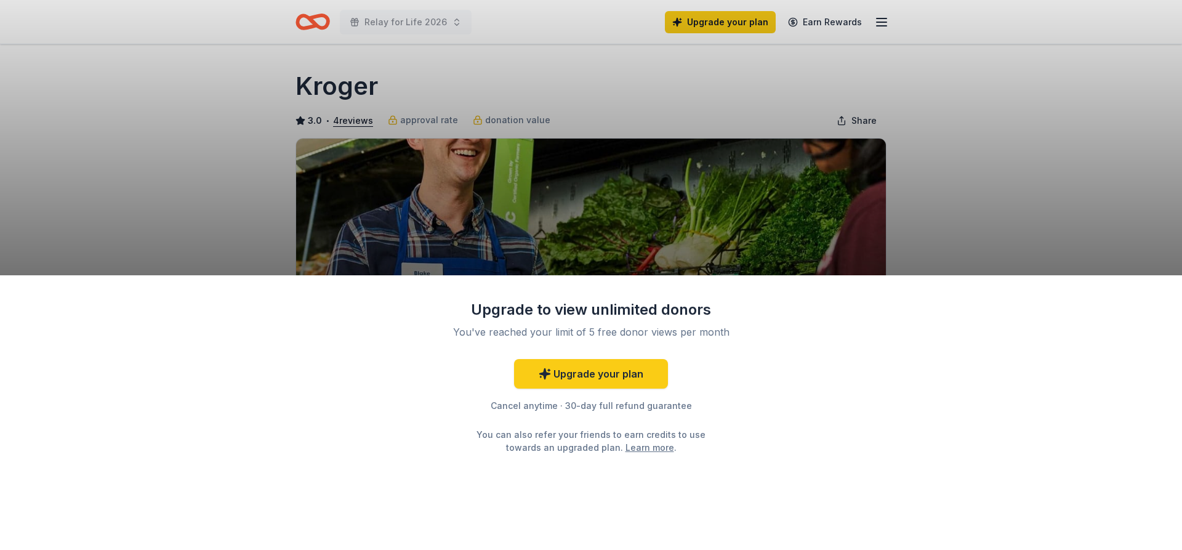
click at [797, 462] on div "Upgrade to view unlimited donors You've reached your limit of 5 free donor view…" at bounding box center [591, 412] width 1182 height 275
